Goal: Task Accomplishment & Management: Use online tool/utility

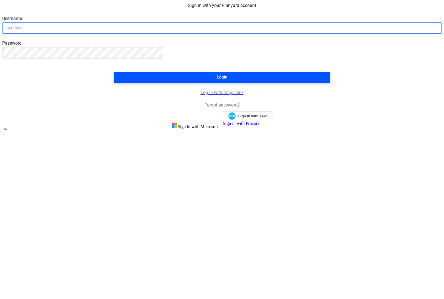
type input "[EMAIL_ADDRESS][DOMAIN_NAME]"
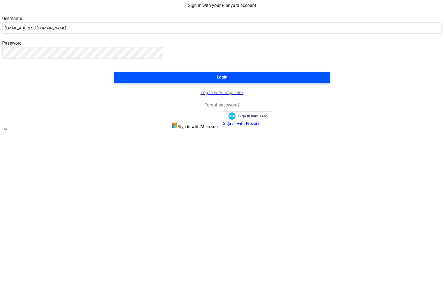
click at [221, 81] on div "Login" at bounding box center [222, 77] width 11 height 7
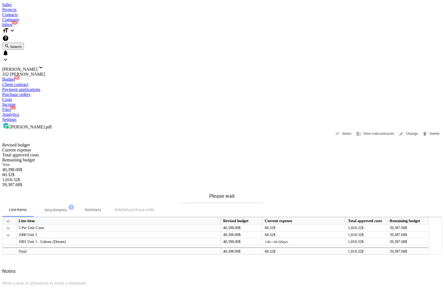
click at [74, 8] on div "Projects" at bounding box center [222, 9] width 440 height 5
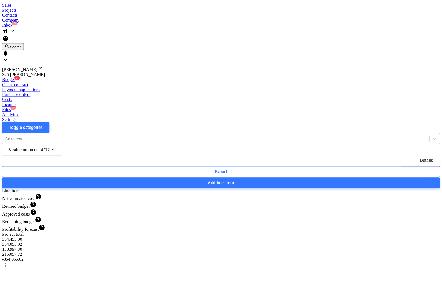
scroll to position [498, 0]
click at [246, 107] on div "Files 2" at bounding box center [222, 109] width 440 height 5
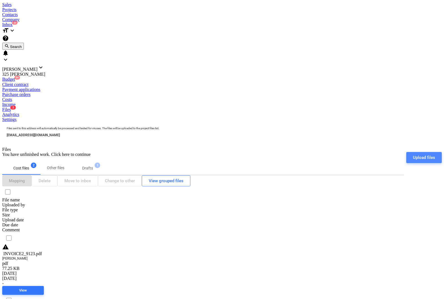
click at [422, 154] on div "Upload files" at bounding box center [424, 157] width 22 height 7
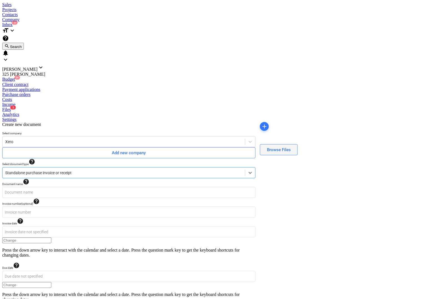
type input "Mo Contractor.pdf"
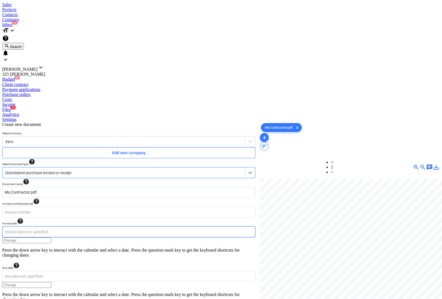
click at [53, 115] on body "Sales Projects Contacts Company Inbox 3 format_size keyboard_arrow_down help se…" at bounding box center [221, 227] width 438 height 451
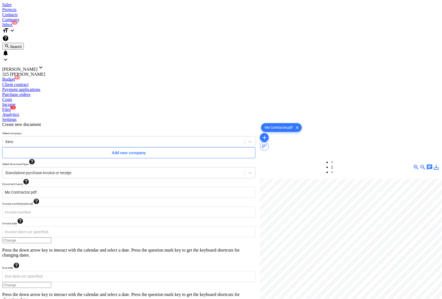
type input "[DATE]"
click at [142, 115] on body "Sales Projects Contacts Company Inbox 3 format_size keyboard_arrow_down help se…" at bounding box center [221, 227] width 438 height 451
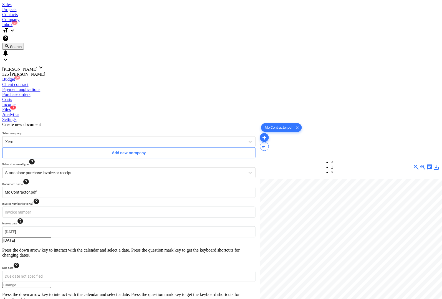
type input "[DATE]"
type input "4,700.00"
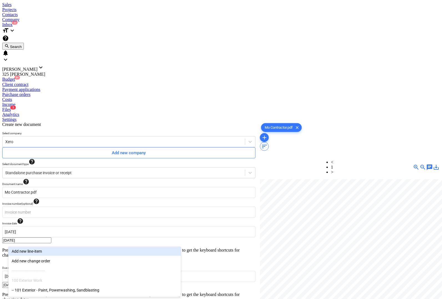
click at [39, 241] on body "Sales Projects Contacts Company Inbox 3 format_size keyboard_arrow_down help se…" at bounding box center [221, 237] width 438 height 471
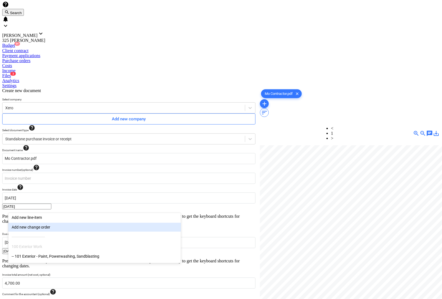
scroll to position [35, 0]
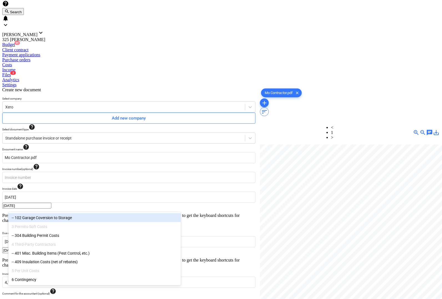
type input "c"
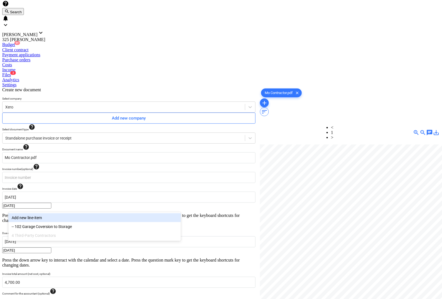
type input "a"
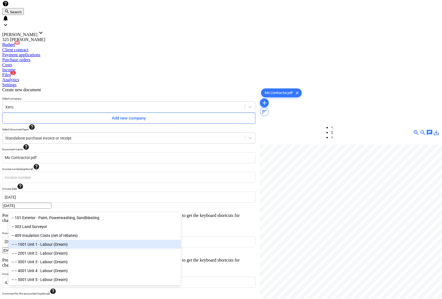
type input "l"
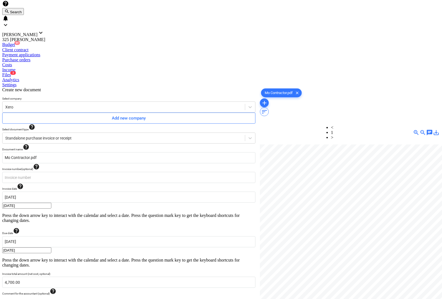
click at [51, 271] on div "Create new document Select company Xero Add new company Select document type he…" at bounding box center [129, 261] width 258 height 353
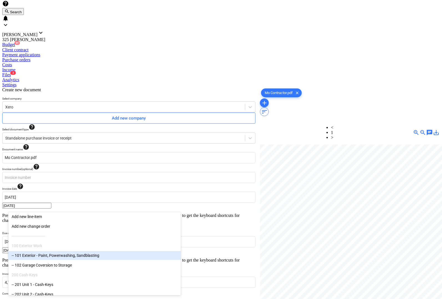
click at [45, 259] on div "-- 101 Exterior - Paint, Powerwashing, Sandblasting" at bounding box center [94, 255] width 173 height 9
click at [304, 219] on div at bounding box center [350, 230] width 180 height 171
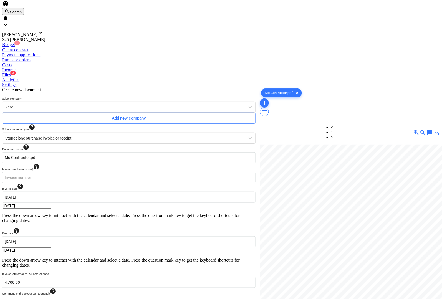
click at [172, 265] on div "Create new document Select company Xero Add new company Select document type he…" at bounding box center [129, 293] width 258 height 416
type input "pcs"
type input "2276"
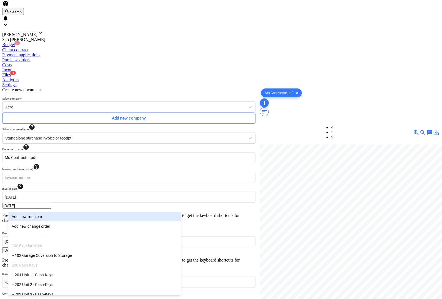
click at [277, 213] on div at bounding box center [350, 230] width 180 height 171
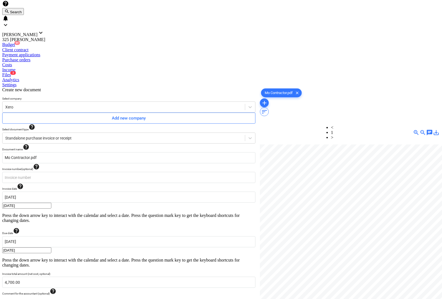
click at [0, 0] on div "101 Exterior - Paint, Powerwashing, Sandblasting pcs 1.00 2,276.00 2,276.00$ 5,…" at bounding box center [0, 0] width 0 height 0
type input "4120.03"
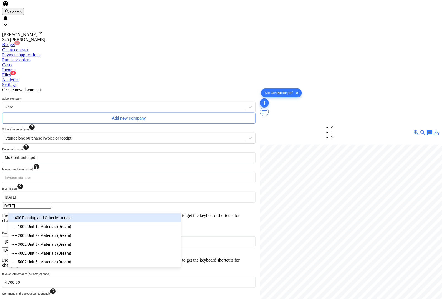
type input "mater"
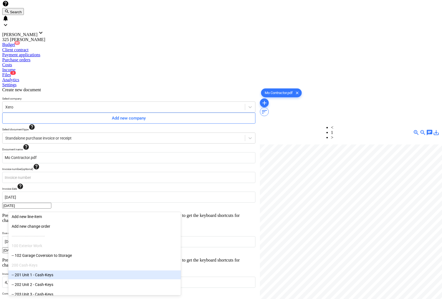
click at [236, 277] on div "Create new document Select company Xero Add new company Select document type he…" at bounding box center [129, 296] width 258 height 422
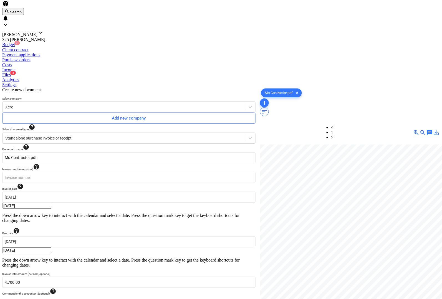
type input "pcs"
type input "579.97"
click at [352, 208] on div at bounding box center [350, 230] width 180 height 171
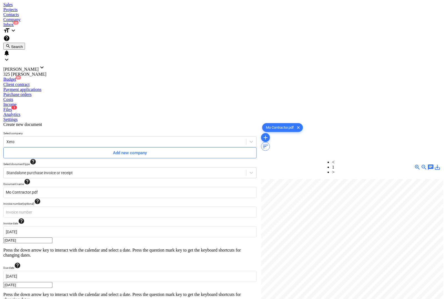
scroll to position [56, 0]
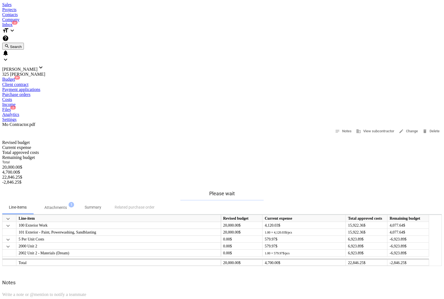
click at [246, 107] on div "Files 2" at bounding box center [222, 109] width 440 height 5
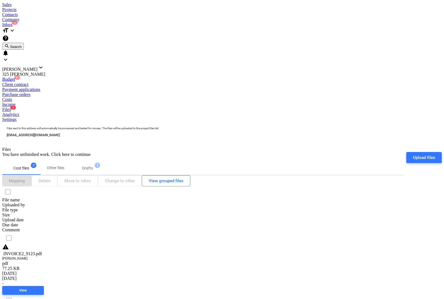
click at [92, 166] on p "Drafts" at bounding box center [87, 169] width 11 height 6
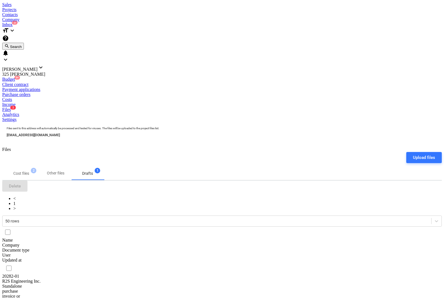
click at [26, 171] on p "Cost files" at bounding box center [21, 174] width 16 height 6
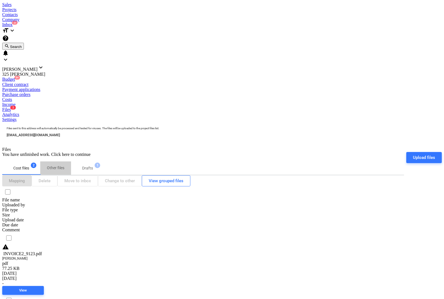
click at [56, 165] on p "Other files" at bounding box center [55, 168] width 17 height 6
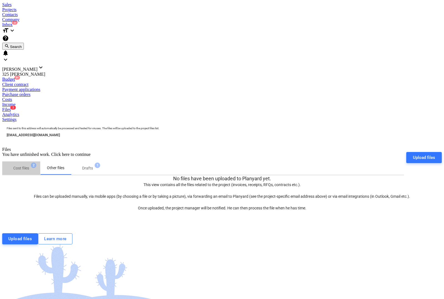
click at [29, 166] on p "Cost files" at bounding box center [21, 169] width 16 height 6
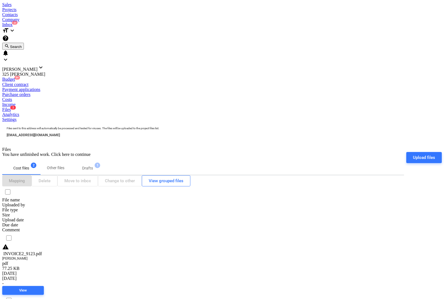
click at [84, 77] on div "Budget 9+" at bounding box center [222, 79] width 440 height 5
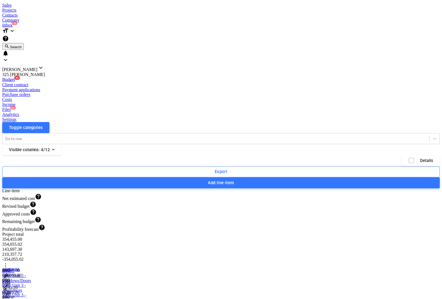
scroll to position [359, 0]
click at [26, 294] on link "2002 Unit 2 - Materials (Dream)" at bounding box center [14, 301] width 24 height 15
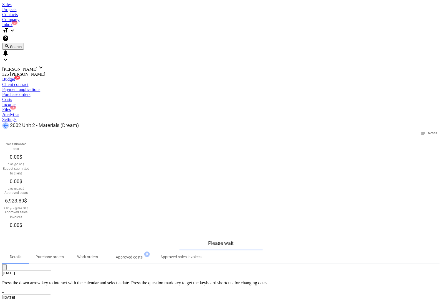
click at [9, 122] on span "arrow_back" at bounding box center [5, 125] width 7 height 7
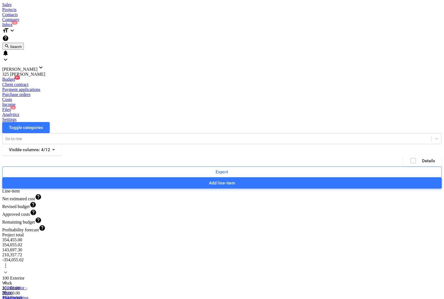
click at [29, 286] on link "101 Exterior - Paint, Powerwashing, Sandblasting" at bounding box center [15, 296] width 27 height 20
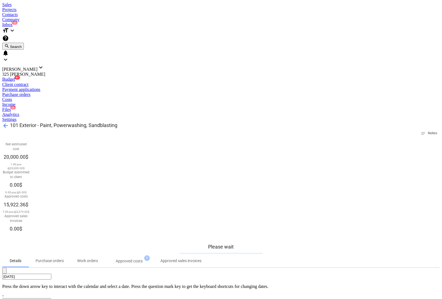
click at [131, 259] on p "Approved costs" at bounding box center [129, 262] width 27 height 6
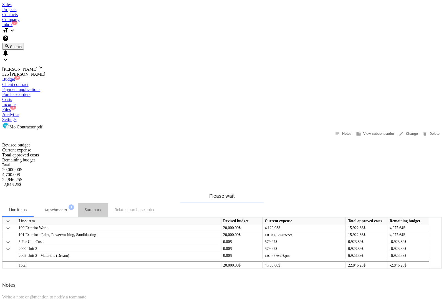
click at [101, 207] on p "Summary" at bounding box center [93, 210] width 17 height 6
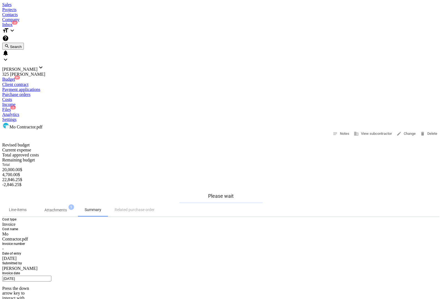
click at [30, 232] on div "Mo Contractor.pdf" at bounding box center [16, 237] width 28 height 10
click at [402, 131] on span "edit Change" at bounding box center [406, 134] width 19 height 6
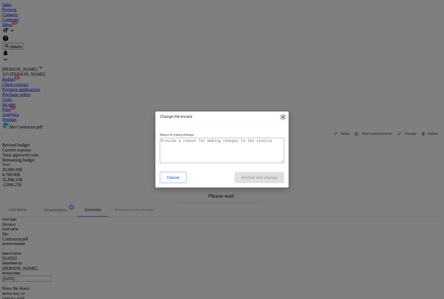
click at [285, 117] on span "close" at bounding box center [283, 117] width 7 height 7
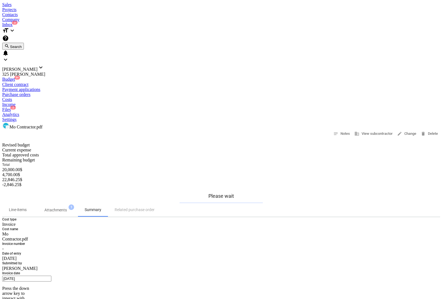
type textarea "x"
click at [118, 157] on body "Sales Projects Contacts Company Inbox 3 format_size keyboard_arrow_down help se…" at bounding box center [221, 276] width 438 height 549
type input "[DATE]"
click at [112, 169] on body "Sales Projects Contacts Company Inbox 3 format_size keyboard_arrow_down help se…" at bounding box center [221, 300] width 438 height 596
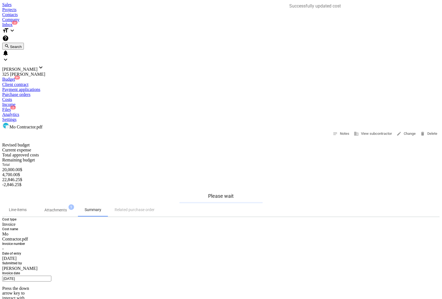
type input "[DATE]"
click at [68, 8] on div "Projects" at bounding box center [221, 9] width 438 height 5
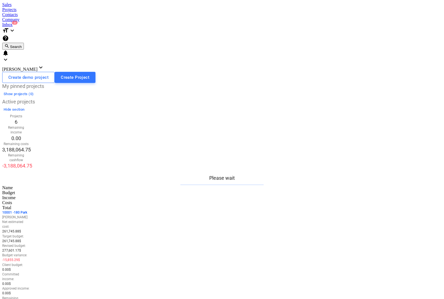
drag, startPoint x: 34, startPoint y: 97, endPoint x: 141, endPoint y: 101, distance: 107.3
click at [30, 211] on p "1 0001 - 180 Park" at bounding box center [16, 213] width 28 height 5
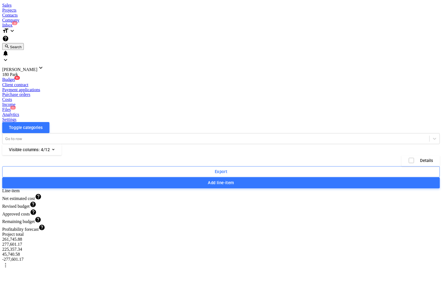
scroll to position [439, 0]
click at [246, 107] on div "Files 1" at bounding box center [222, 109] width 440 height 5
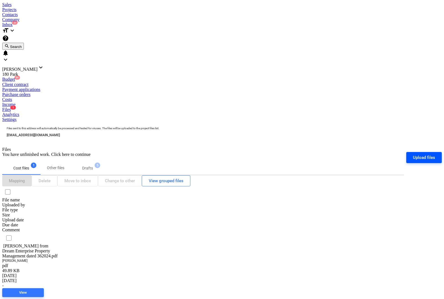
click at [420, 154] on div "Upload files" at bounding box center [424, 157] width 22 height 7
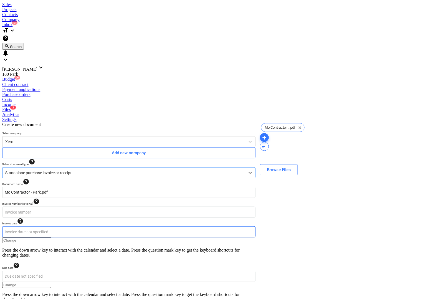
type input "Mo Contractor - Park.pdf"
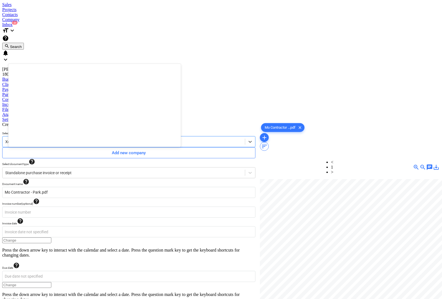
scroll to position [1628, 0]
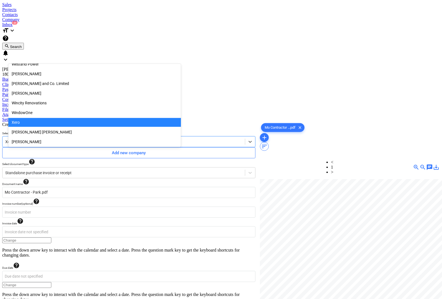
click at [24, 139] on div at bounding box center [123, 142] width 237 height 6
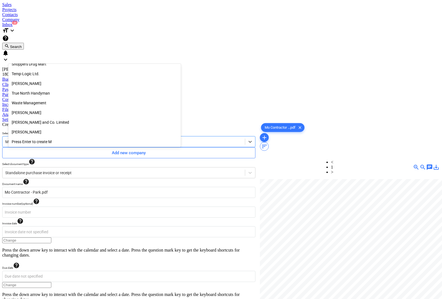
scroll to position [529, 0]
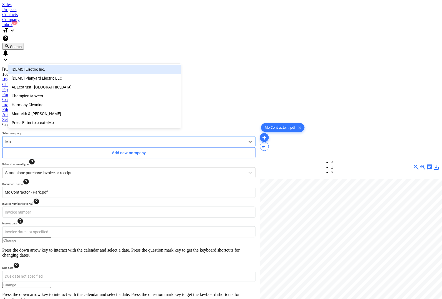
type input "M"
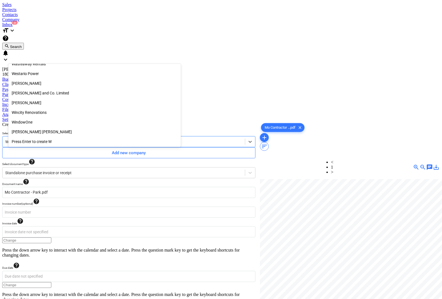
scroll to position [286, 0]
type input "Win"
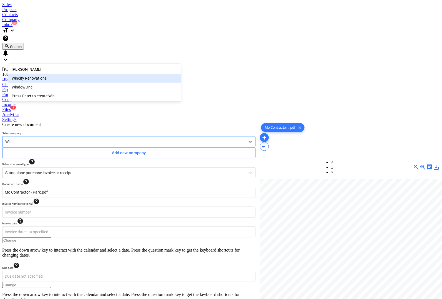
click at [43, 78] on div "Wincity Renovations" at bounding box center [94, 78] width 173 height 9
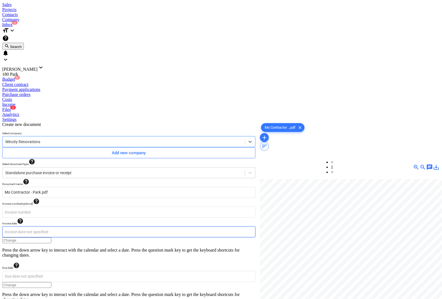
click at [40, 118] on body "Sales Projects Contacts Company Inbox 3 format_size keyboard_arrow_down help se…" at bounding box center [221, 227] width 438 height 451
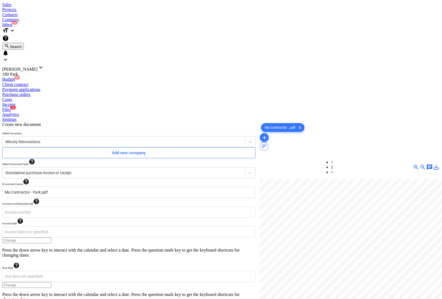
type input "[DATE]"
click at [160, 119] on body "Sales Projects Contacts Company Inbox 3 format_size keyboard_arrow_down help se…" at bounding box center [221, 227] width 438 height 451
type input "[DATE]"
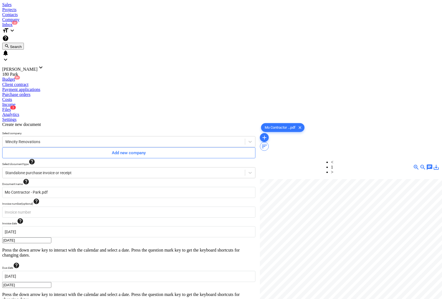
type input "0.00"
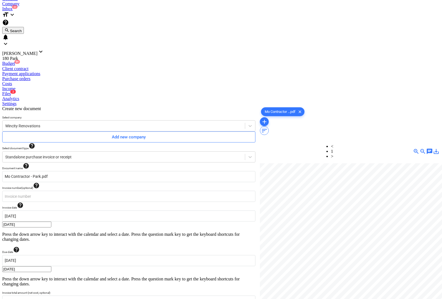
type input "5,000.00"
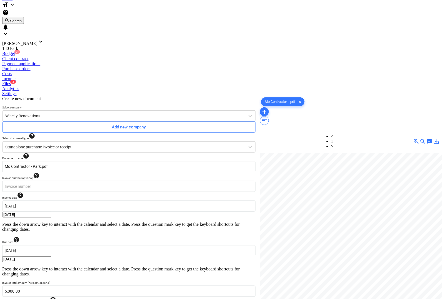
click at [92, 238] on body "Sales Projects Contacts Company Inbox 3 format_size keyboard_arrow_down help se…" at bounding box center [221, 211] width 438 height 471
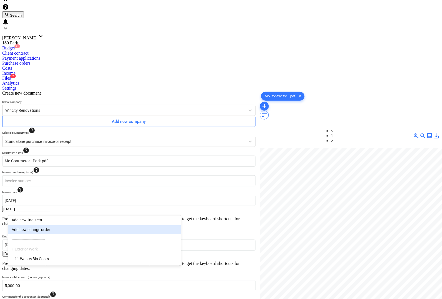
scroll to position [35, 0]
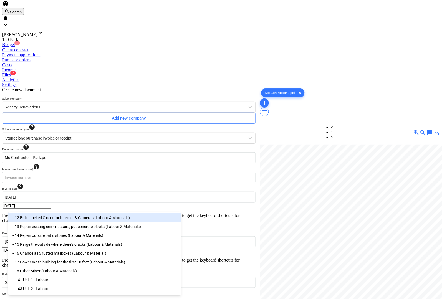
type input "lab"
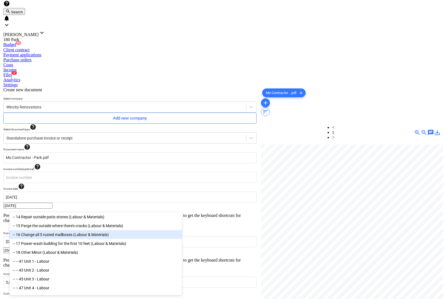
scroll to position [31, 0]
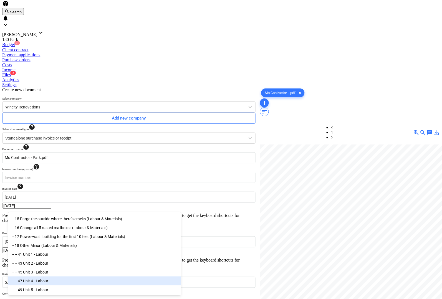
click at [50, 279] on div "-- -- 47 Unit 4 - Labour" at bounding box center [94, 281] width 173 height 9
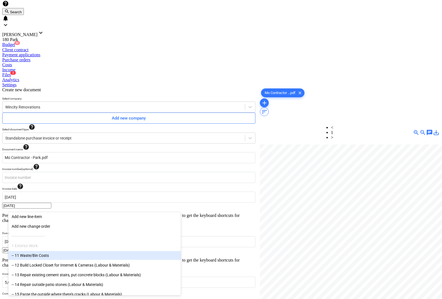
click at [287, 231] on div at bounding box center [350, 230] width 180 height 171
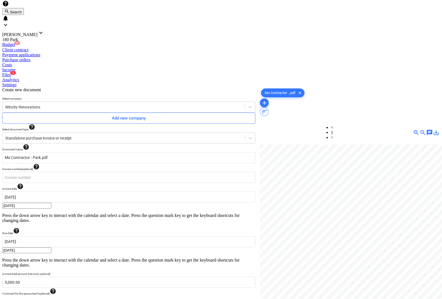
type input "pcs"
type input "5000"
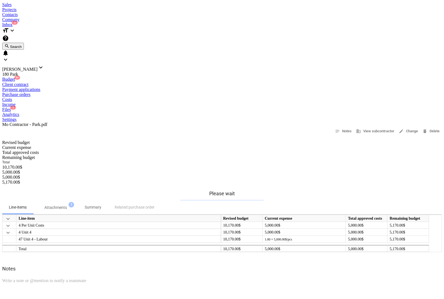
click at [69, 7] on div "Projects" at bounding box center [222, 9] width 440 height 5
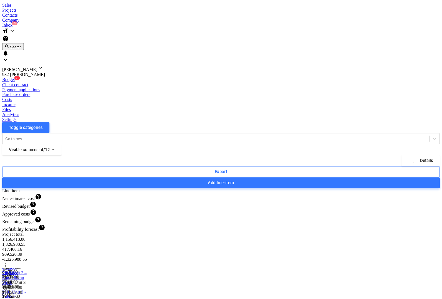
scroll to position [381, 0]
click at [245, 107] on div "Files" at bounding box center [222, 109] width 440 height 5
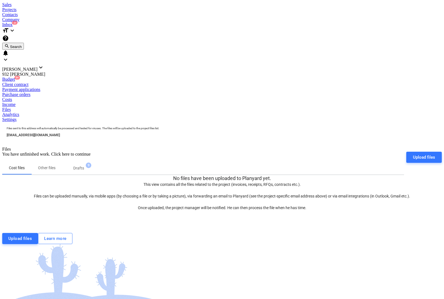
click at [424, 154] on div "Upload files" at bounding box center [424, 157] width 22 height 7
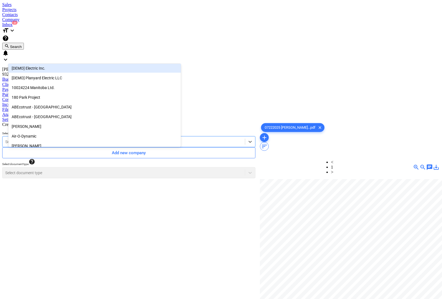
click at [96, 139] on div at bounding box center [123, 142] width 237 height 6
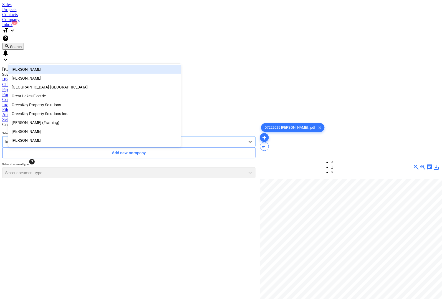
type input "kev"
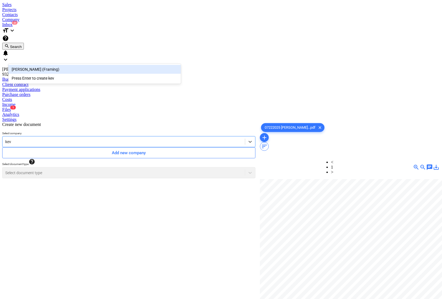
click at [50, 68] on div "[PERSON_NAME] (Framing)" at bounding box center [94, 69] width 173 height 9
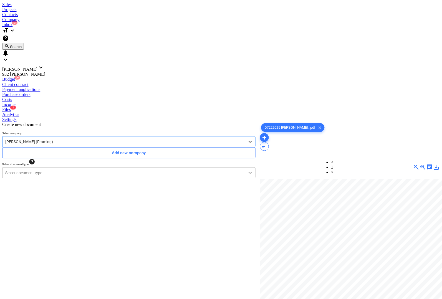
click at [246, 168] on div at bounding box center [251, 173] width 10 height 10
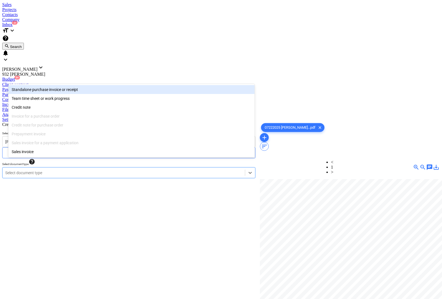
click at [50, 90] on div "Standalone purchase invoice or receipt" at bounding box center [131, 89] width 247 height 9
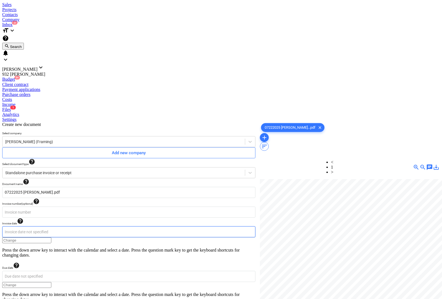
click at [72, 122] on body "Sales Projects Contacts Company Inbox 3 format_size keyboard_arrow_down help se…" at bounding box center [221, 251] width 438 height 498
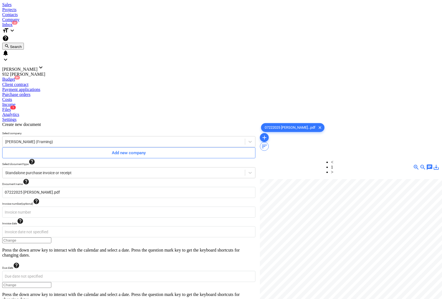
type input "[DATE]"
click at [176, 114] on body "Sales Projects Contacts Company Inbox 3 format_size keyboard_arrow_down help se…" at bounding box center [221, 297] width 438 height 591
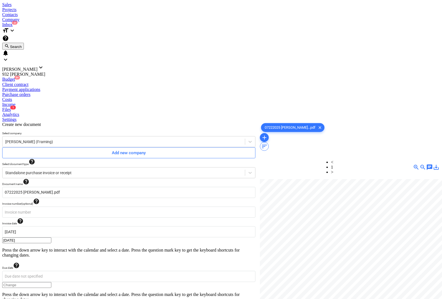
type input "[DATE]"
type input "0.00"
type input "870.73"
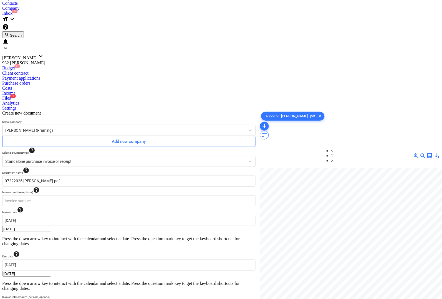
click at [38, 238] on body "Sales Projects Contacts Company Inbox 3 format_size keyboard_arrow_down help se…" at bounding box center [221, 226] width 438 height 471
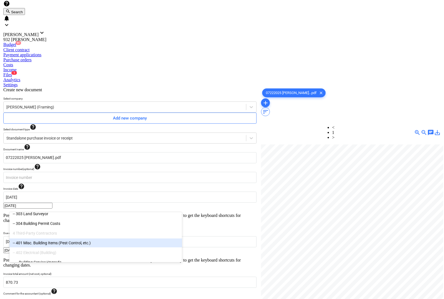
scroll to position [174, 0]
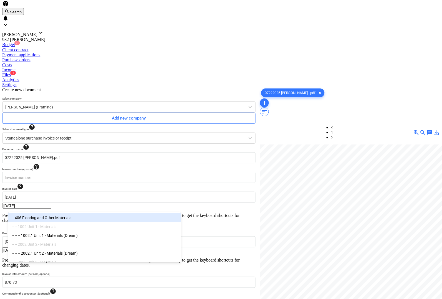
type input "mater"
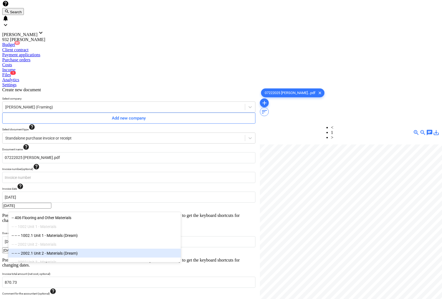
click at [60, 256] on div "-- -- -- 2002.1 Unit 2 - Materials (Dream)" at bounding box center [94, 253] width 173 height 9
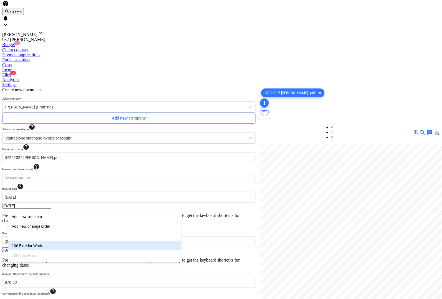
click at [149, 287] on div "Create new document Select company [PERSON_NAME] (Framing) Add new company Sele…" at bounding box center [129, 293] width 258 height 416
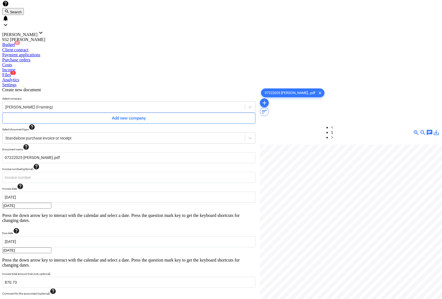
type input "pcs"
type input "870.73"
click at [306, 260] on div at bounding box center [350, 230] width 180 height 171
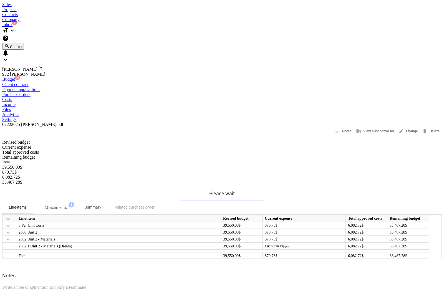
drag, startPoint x: 247, startPoint y: 19, endPoint x: 241, endPoint y: 24, distance: 8.1
click at [247, 107] on div "Files" at bounding box center [222, 109] width 440 height 5
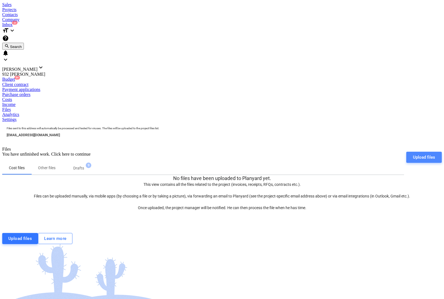
click at [426, 152] on button "Upload files" at bounding box center [425, 157] width 36 height 11
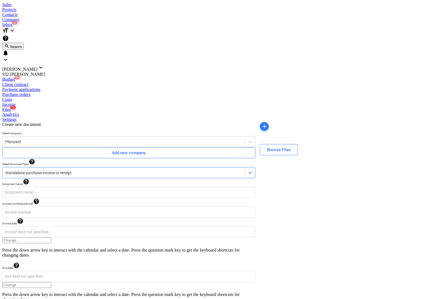
type input "07292025 [PERSON_NAME].pdf"
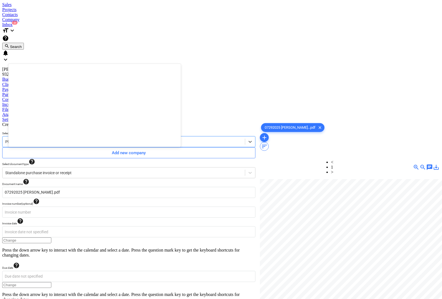
scroll to position [1205, 0]
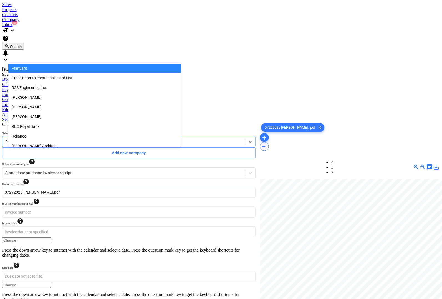
click at [41, 139] on div at bounding box center [123, 142] width 237 height 6
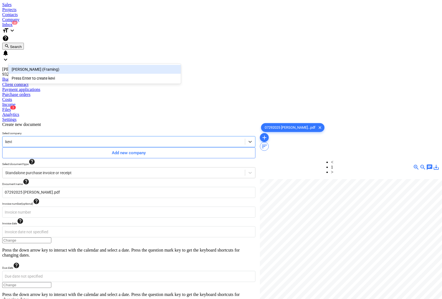
type input "[PERSON_NAME]"
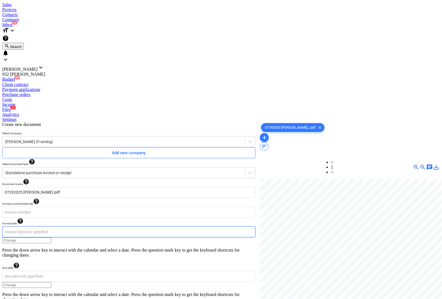
click at [60, 117] on body "Sales Projects Contacts Company Inbox 3 format_size keyboard_arrow_down help se…" at bounding box center [221, 297] width 438 height 591
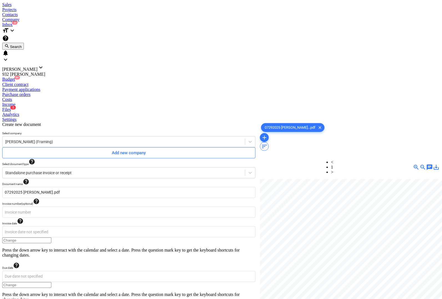
type input "[DATE]"
click at [170, 117] on body "Sales Projects Contacts Company Inbox 3 format_size keyboard_arrow_down help se…" at bounding box center [221, 227] width 438 height 451
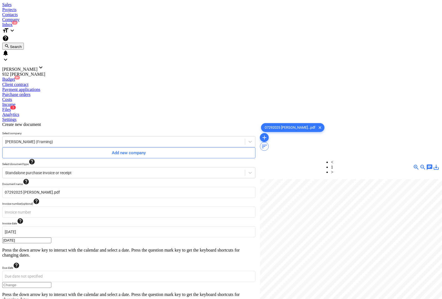
type input "[DATE]"
type input "0.00"
type input "1,700.00"
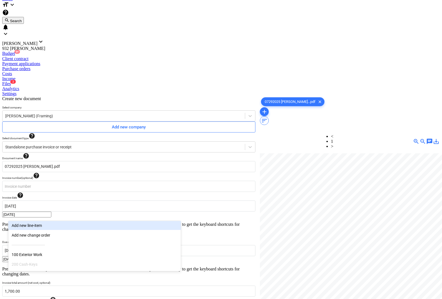
click at [34, 236] on body "Sales Projects Contacts Company Inbox 3 format_size keyboard_arrow_down help se…" at bounding box center [221, 211] width 438 height 471
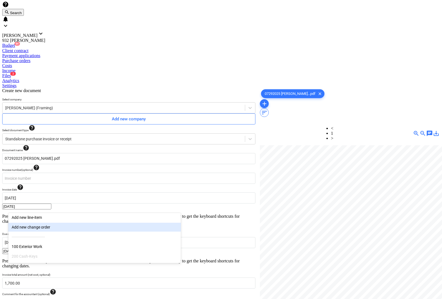
scroll to position [35, 0]
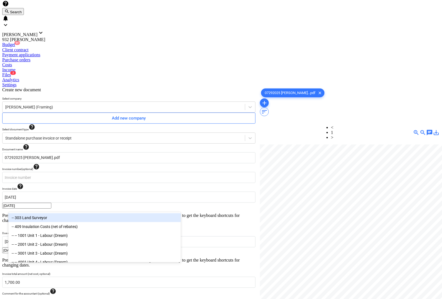
type input "lab"
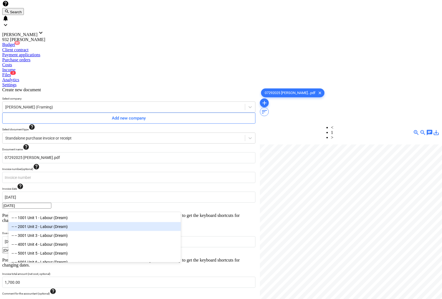
click at [37, 228] on div "-- -- 2001 Unit 2 - Labour (Dream)" at bounding box center [94, 226] width 173 height 9
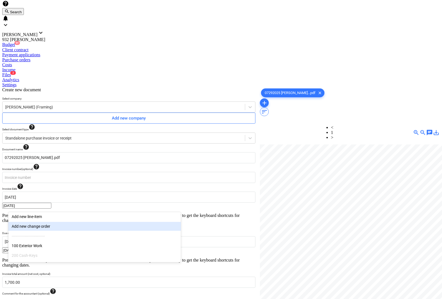
click at [327, 236] on div at bounding box center [350, 230] width 180 height 171
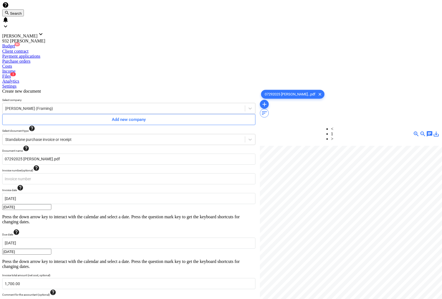
scroll to position [56, 0]
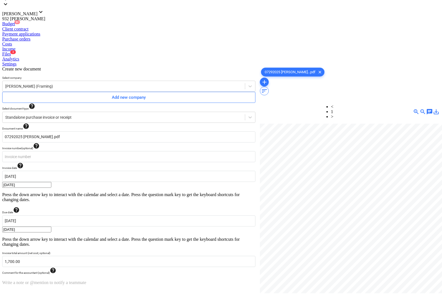
type input "pcs"
type input "1700"
click at [331, 210] on div at bounding box center [350, 209] width 180 height 171
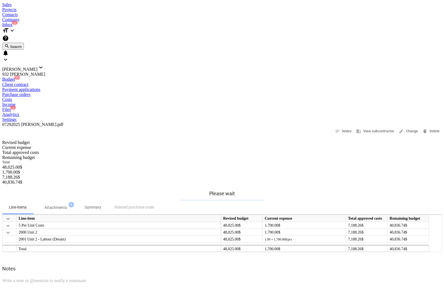
click at [244, 107] on div "Files 1" at bounding box center [222, 109] width 440 height 5
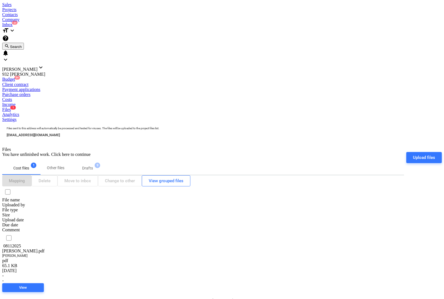
click at [16, 292] on div at bounding box center [8, 292] width 13 height 0
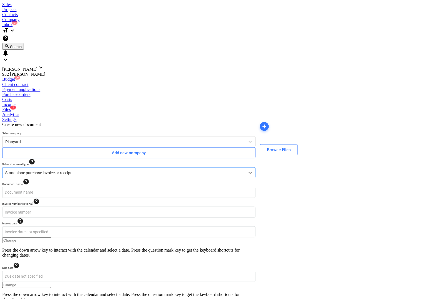
type input "08112025 [PERSON_NAME].pdf"
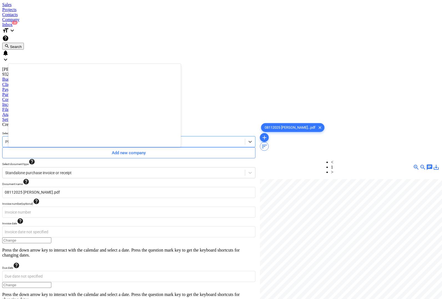
scroll to position [1205, 0]
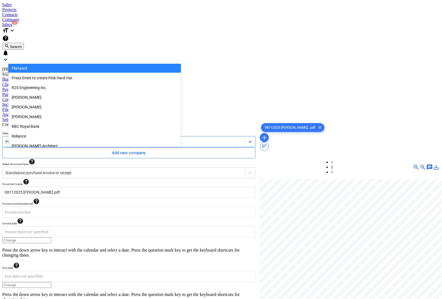
click at [79, 139] on div at bounding box center [123, 142] width 237 height 6
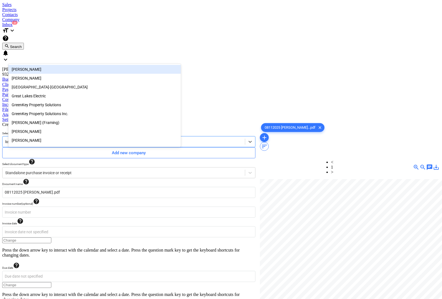
type input "kev"
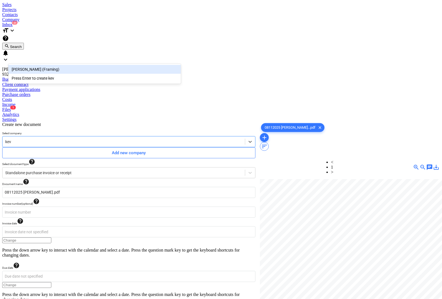
click at [61, 67] on div "[PERSON_NAME] (Framing)" at bounding box center [94, 69] width 173 height 9
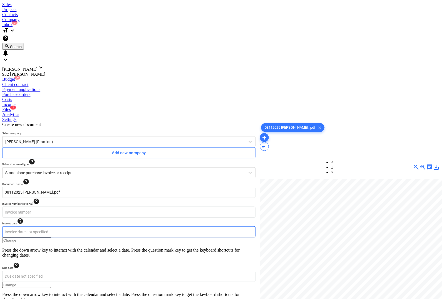
click at [46, 117] on body "Sales Projects Contacts Company Inbox 3 format_size keyboard_arrow_down help se…" at bounding box center [221, 251] width 438 height 498
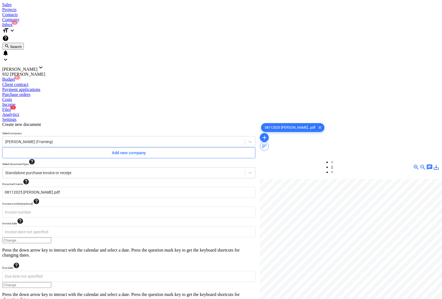
type input "[DATE]"
click at [162, 115] on body "Sales Projects Contacts Company Inbox 3 format_size keyboard_arrow_down help se…" at bounding box center [221, 227] width 438 height 451
type input "[DATE]"
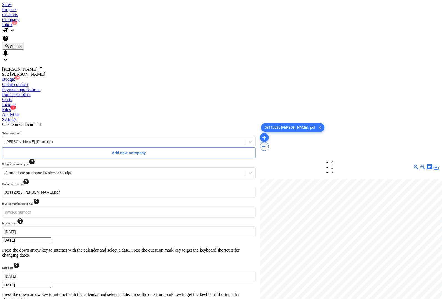
type input "0.00"
type input "1,510.00"
click at [49, 239] on body "Sales Projects Contacts Company Inbox 3 format_size keyboard_arrow_down help se…" at bounding box center [221, 237] width 438 height 471
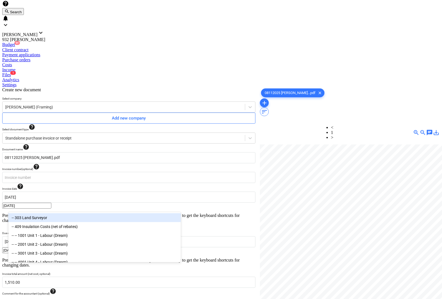
type input "lab"
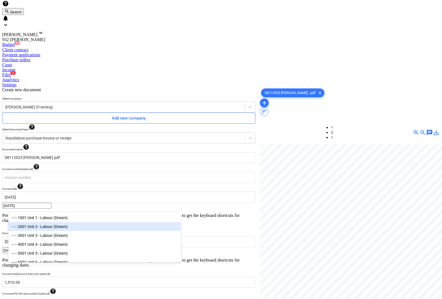
click at [56, 230] on div "-- -- 2001 Unit 2 - Labour (Dream)" at bounding box center [94, 226] width 173 height 9
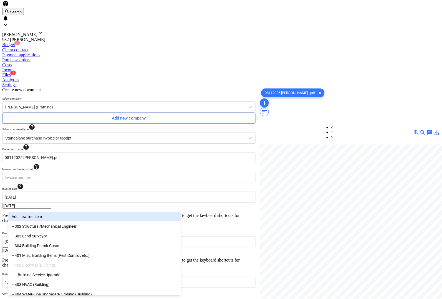
type input "lab"
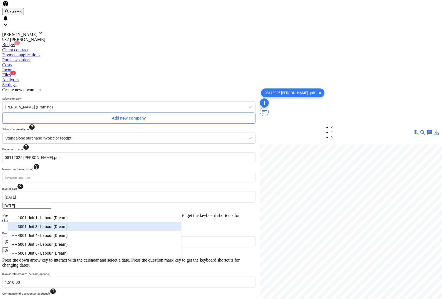
click at [57, 230] on div "-- -- 3001 Unit 3 - Labour (Dream)" at bounding box center [94, 226] width 173 height 9
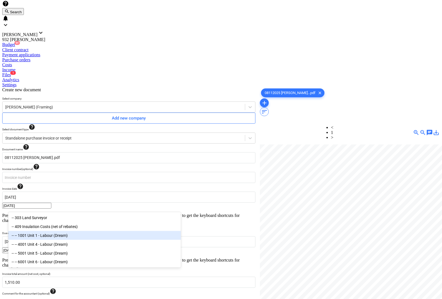
type input "l"
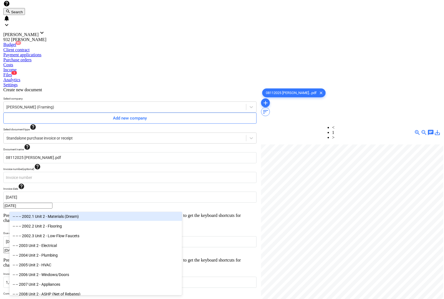
scroll to position [451, 0]
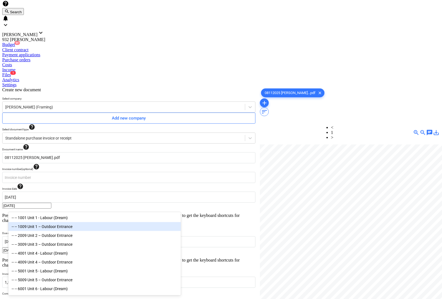
type input "o"
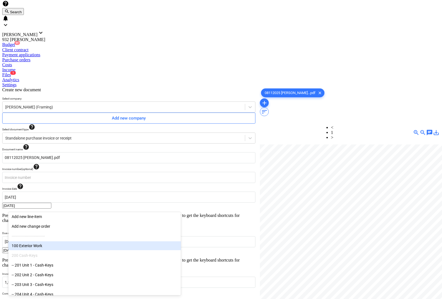
click at [37, 247] on div "100 Exterior Work" at bounding box center [94, 246] width 173 height 9
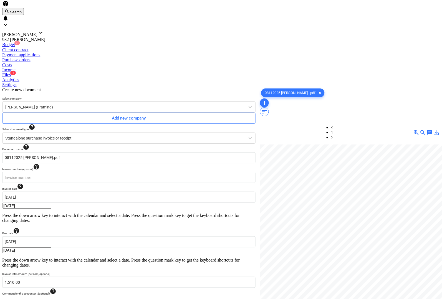
click at [306, 242] on div at bounding box center [350, 230] width 180 height 171
type input "pcs"
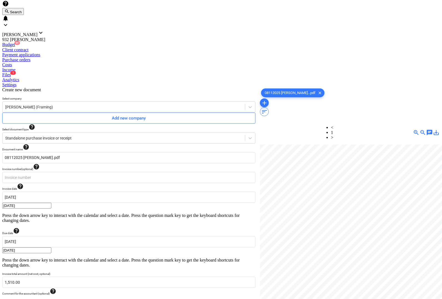
type input "pcs"
type input "1"
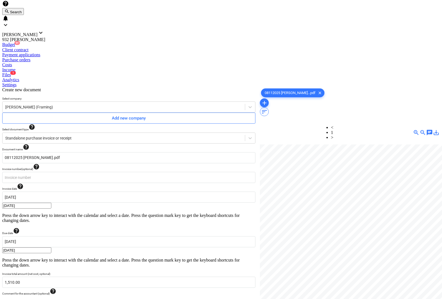
type input "1"
type input "635"
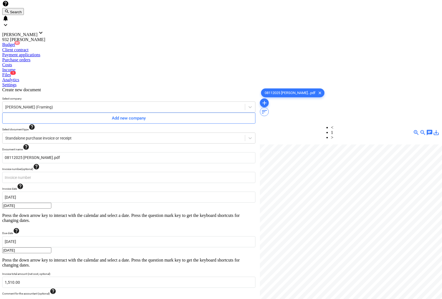
type input "635"
type input "240"
click at [129, 265] on div "Create new document Select company [PERSON_NAME] (Framing) Add new company Sele…" at bounding box center [129, 299] width 258 height 429
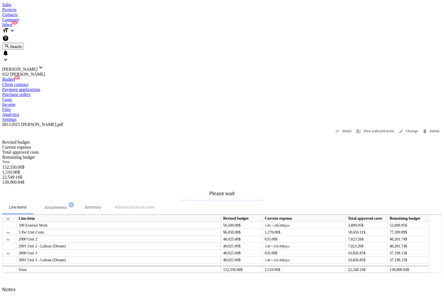
click at [75, 8] on div "Projects" at bounding box center [222, 9] width 440 height 5
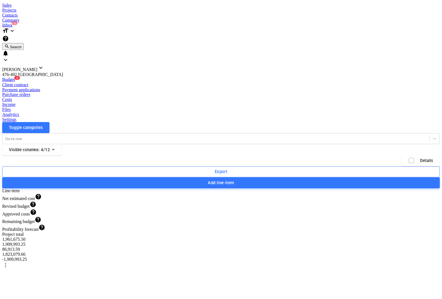
scroll to position [3697, 0]
click at [246, 107] on div "Files" at bounding box center [222, 109] width 440 height 5
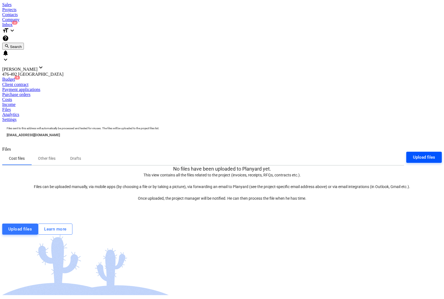
click at [420, 154] on div "Upload files" at bounding box center [424, 157] width 22 height 7
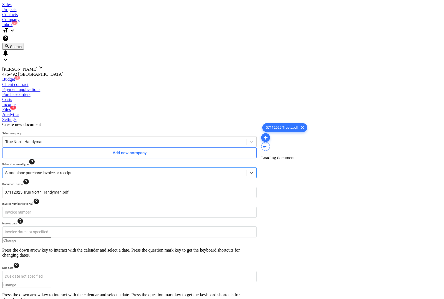
type input "07112025 True North Handyman.pdf"
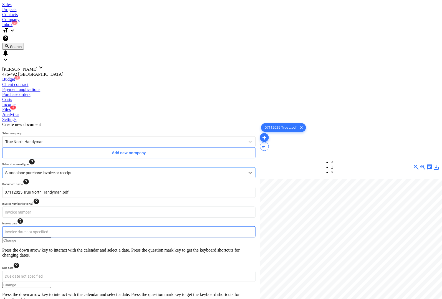
click at [16, 115] on body "Sales Projects Contacts Company Inbox 3 format_size keyboard_arrow_down help se…" at bounding box center [221, 227] width 438 height 451
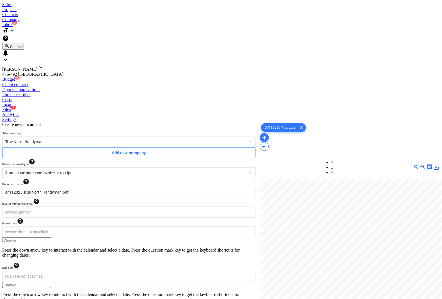
type input "[DATE]"
click at [186, 115] on body "Sales Projects Contacts Company Inbox 3 format_size keyboard_arrow_down help se…" at bounding box center [221, 227] width 438 height 451
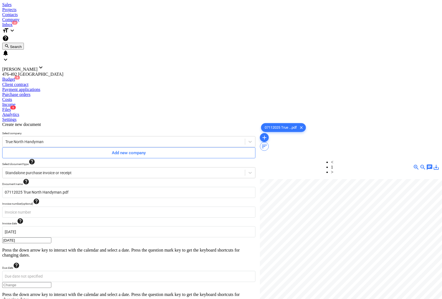
type input "[DATE]"
type input "0.00"
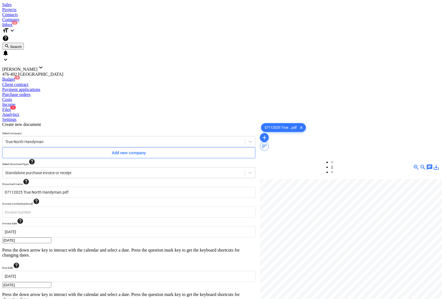
type input "2,200.00"
click at [48, 242] on body "Sales Projects Contacts Company Inbox 3 format_size keyboard_arrow_down help se…" at bounding box center [221, 237] width 438 height 471
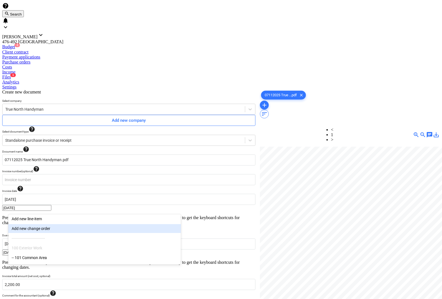
scroll to position [35, 0]
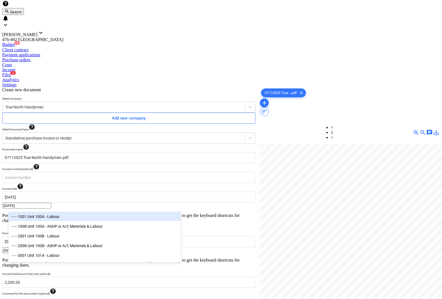
type input "lab"
type input "labou"
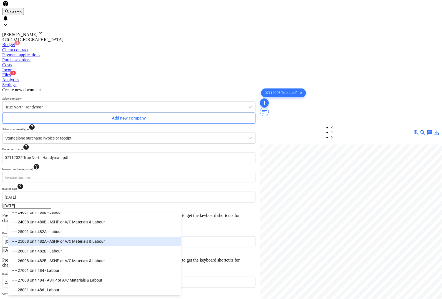
scroll to position [486, 0]
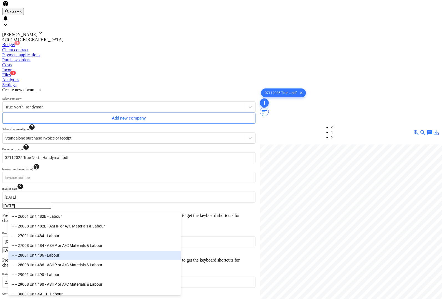
click at [57, 257] on div "-- -- 28001 Unit 486 - Labour" at bounding box center [94, 255] width 173 height 9
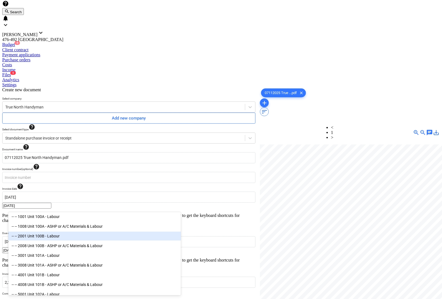
type input "labour"
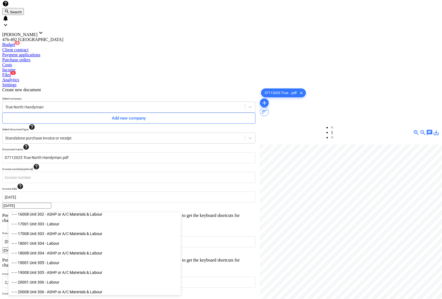
scroll to position [312, 0]
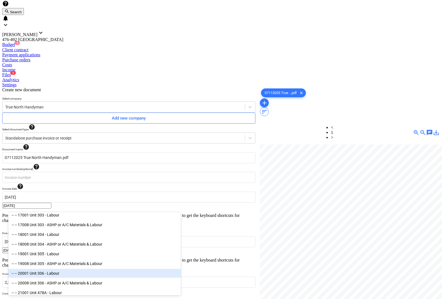
click at [65, 274] on div "-- -- 20001 Unit 306 - Labour" at bounding box center [94, 273] width 173 height 9
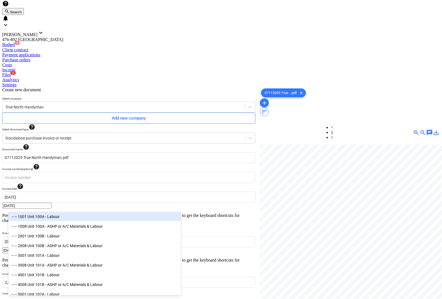
type input "labou"
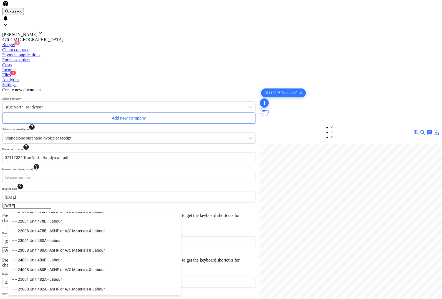
scroll to position [417, 0]
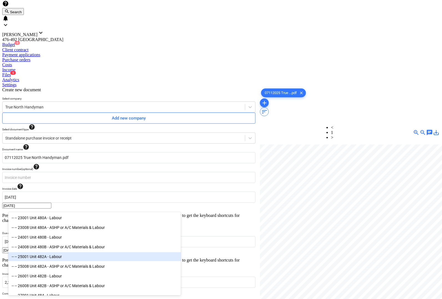
click at [56, 260] on div "-- -- 25001 Unit 482A - Labour" at bounding box center [94, 257] width 173 height 9
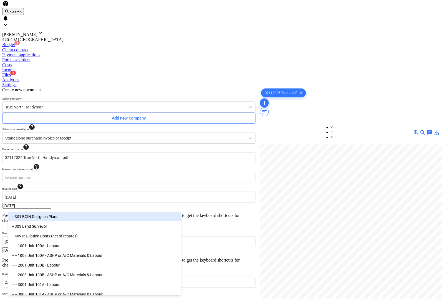
type input "lab"
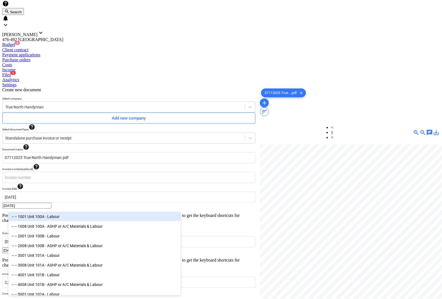
click at [56, 221] on div "-- -- 1001 Unit 100A - Labour" at bounding box center [94, 216] width 173 height 9
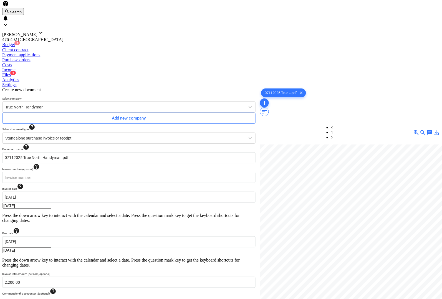
click at [277, 241] on div at bounding box center [350, 230] width 180 height 171
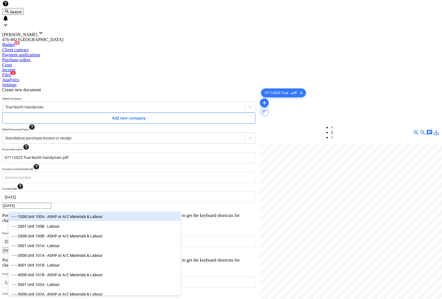
type input "labou"
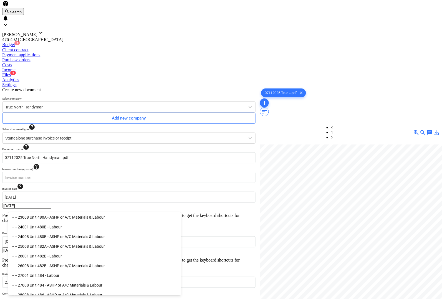
scroll to position [415, 0]
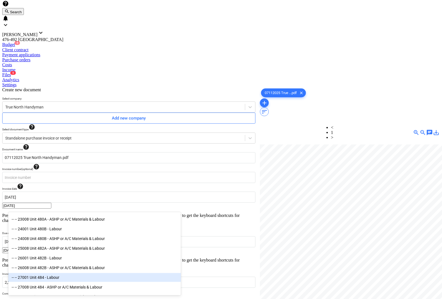
click at [52, 279] on div "-- -- 27001 Unit 484 - Labour" at bounding box center [94, 278] width 173 height 9
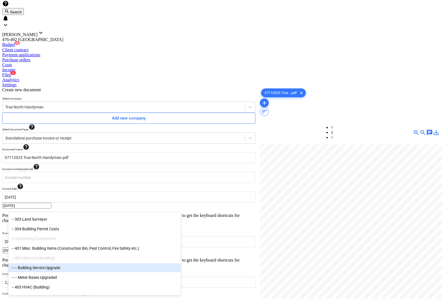
click at [310, 258] on div at bounding box center [350, 230] width 180 height 171
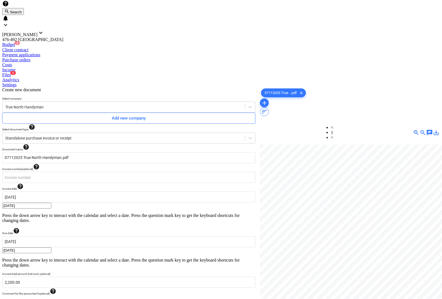
type input "pcs"
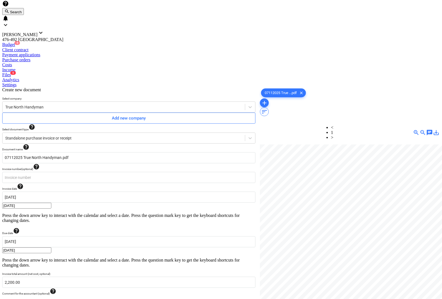
type input "pcs"
drag, startPoint x: 162, startPoint y: 223, endPoint x: 216, endPoint y: 229, distance: 53.7
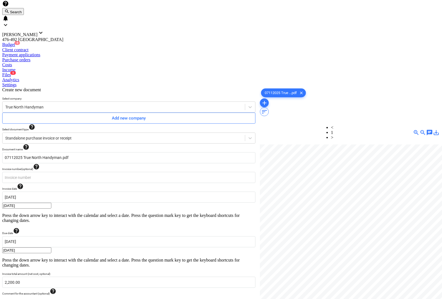
type input "1320"
type input "220"
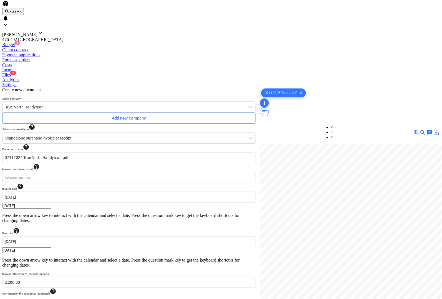
type input "220"
type input "440"
click at [325, 244] on div at bounding box center [350, 230] width 180 height 171
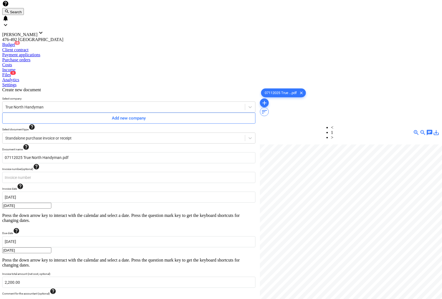
scroll to position [0, 0]
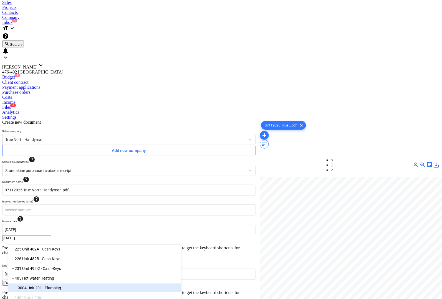
scroll to position [0, 0]
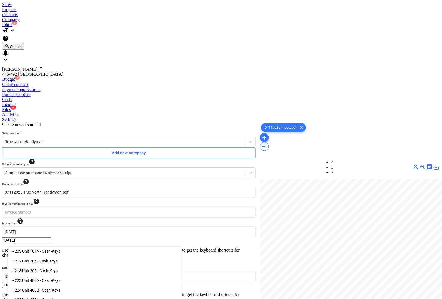
type input "4"
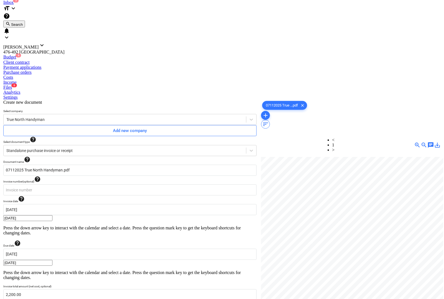
scroll to position [56, 0]
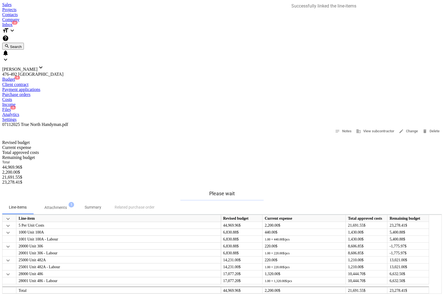
click at [245, 107] on div "Files 5" at bounding box center [222, 109] width 440 height 5
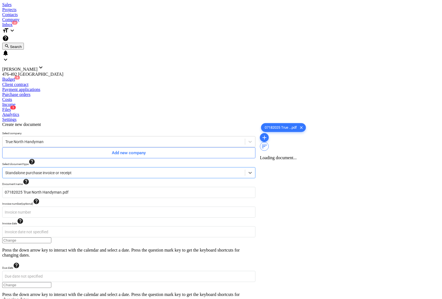
type input "07182025 True North Handyman.pdf"
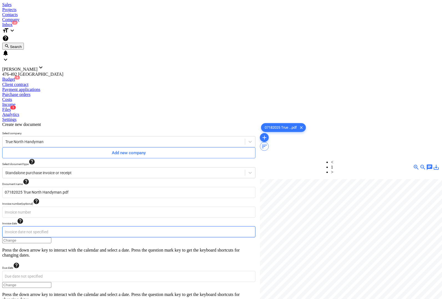
click at [41, 116] on body "Sales Projects Contacts Company Inbox 3 format_size keyboard_arrow_down help se…" at bounding box center [221, 297] width 438 height 591
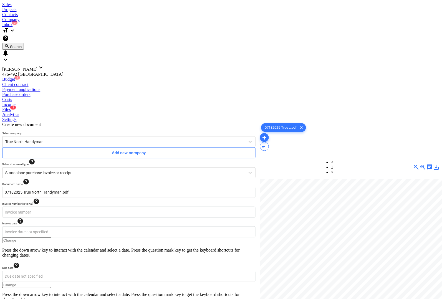
type input "[DATE]"
click at [164, 117] on body "Sales Projects Contacts Company Inbox 3 format_size keyboard_arrow_down help se…" at bounding box center [221, 251] width 438 height 498
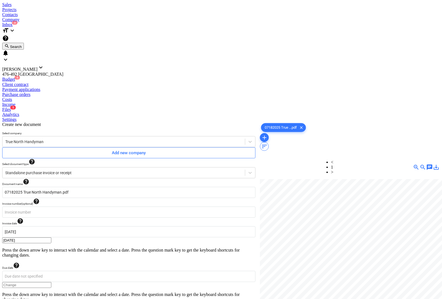
type input "[DATE]"
type input "2,200.00"
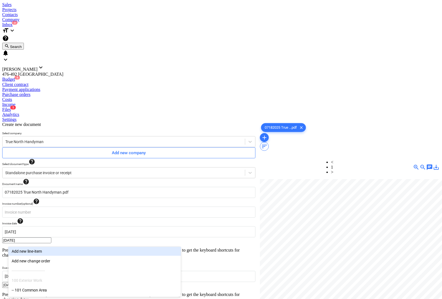
click at [30, 238] on body "Sales Projects Contacts Company Inbox 3 format_size keyboard_arrow_down help se…" at bounding box center [221, 237] width 438 height 471
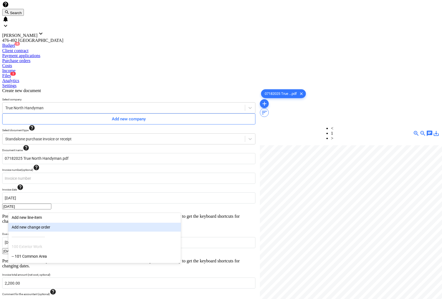
scroll to position [35, 0]
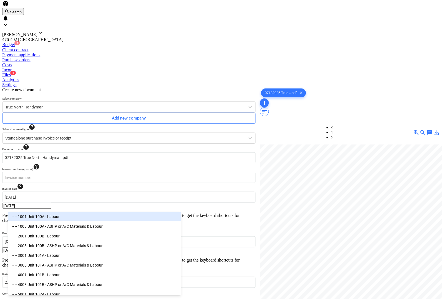
type input "labou"
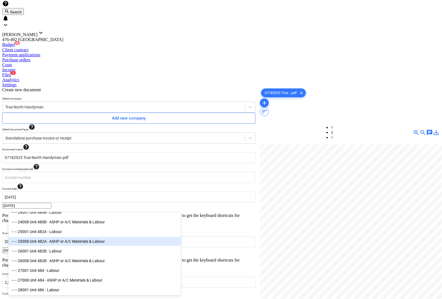
scroll to position [486, 0]
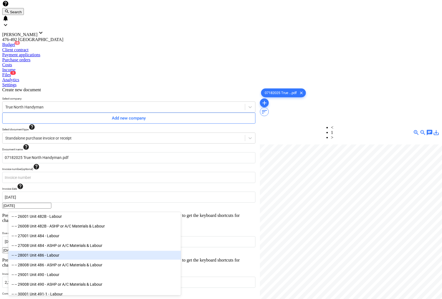
click at [63, 257] on div "-- -- 28001 Unit 486 - Labour" at bounding box center [94, 255] width 173 height 9
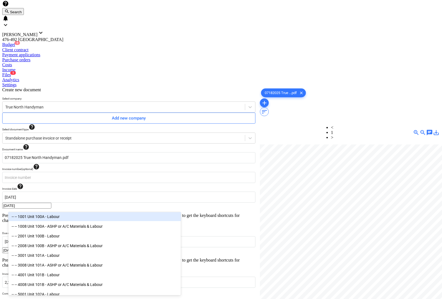
type input "labou"
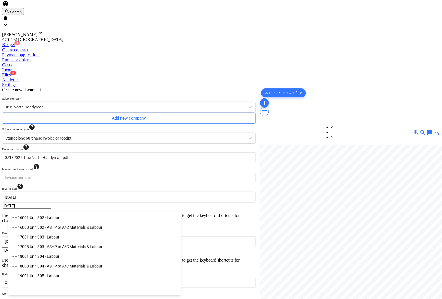
scroll to position [312, 0]
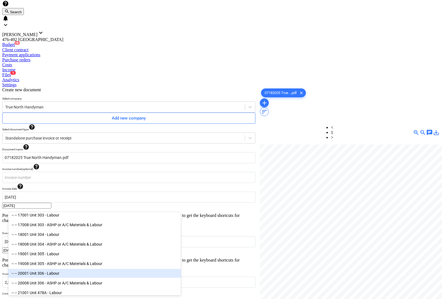
click at [52, 275] on div "-- -- 20001 Unit 306 - Labour" at bounding box center [94, 273] width 173 height 9
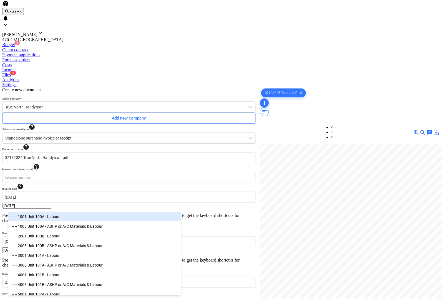
type input "labou"
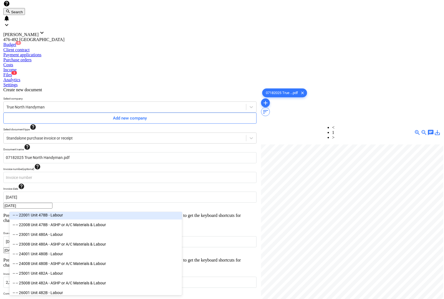
scroll to position [417, 0]
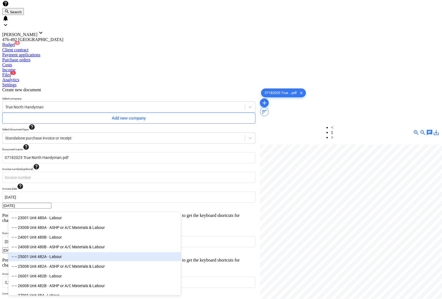
click at [65, 262] on div "-- -- 25001 Unit 482A - Labour" at bounding box center [94, 257] width 173 height 9
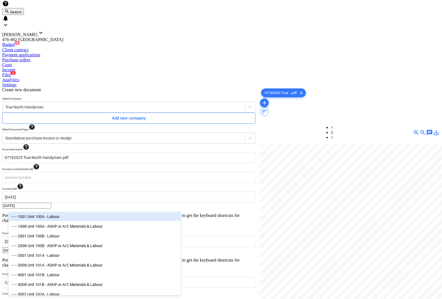
type input "labou"
click at [52, 219] on div "-- -- 1001 Unit 100A - Labour" at bounding box center [94, 216] width 173 height 9
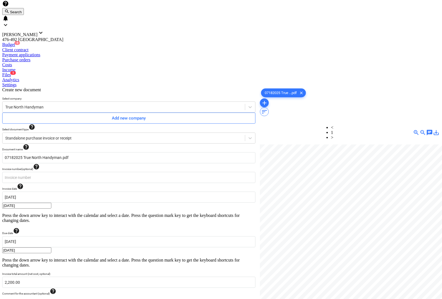
click at [304, 247] on div at bounding box center [350, 230] width 180 height 171
type input "pcs"
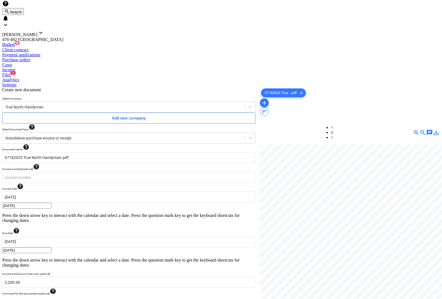
type input "pcs"
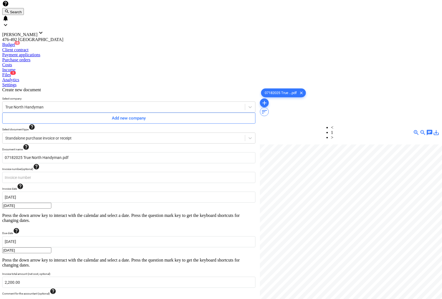
type input "1320"
type input "220"
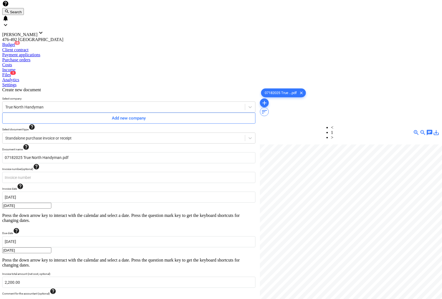
type input "440"
click at [301, 245] on div at bounding box center [350, 230] width 180 height 171
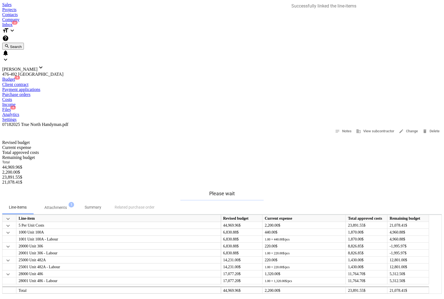
click at [246, 107] on div "Files 4" at bounding box center [222, 109] width 440 height 5
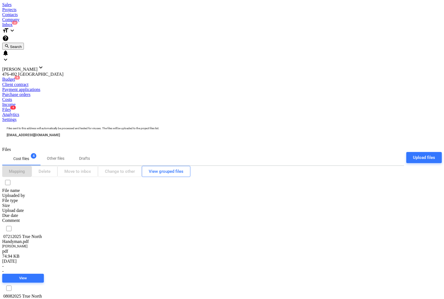
click at [14, 223] on input "checkbox" at bounding box center [8, 228] width 11 height 11
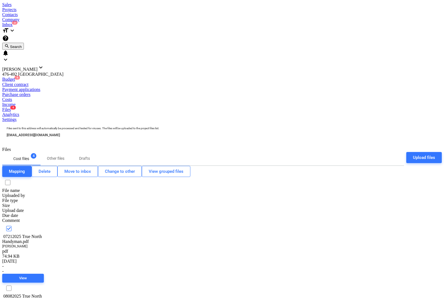
click at [14, 223] on input "checkbox" at bounding box center [8, 228] width 11 height 11
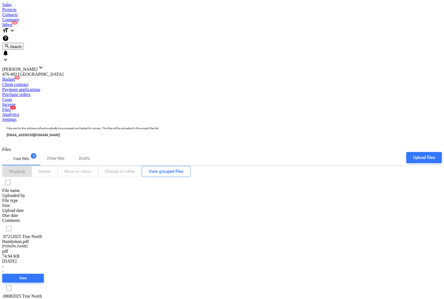
click at [16, 283] on div at bounding box center [8, 283] width 13 height 0
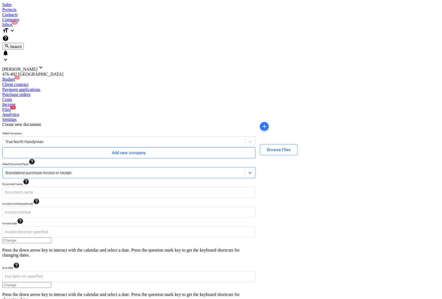
type input "07212025 True North Handyman.pdf"
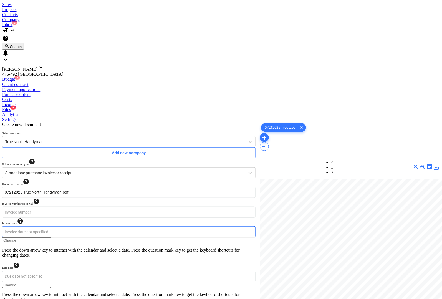
click at [89, 117] on body "Sales Projects Contacts Company Inbox 3 format_size keyboard_arrow_down help se…" at bounding box center [221, 297] width 438 height 591
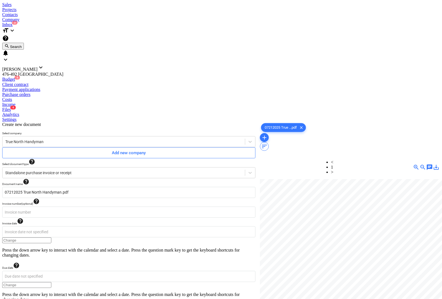
type input "[DATE]"
click at [185, 117] on body "Sales Projects Contacts Company Inbox 3 format_size keyboard_arrow_down help se…" at bounding box center [221, 227] width 438 height 451
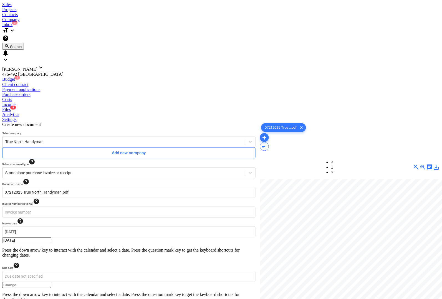
type input "[DATE]"
type input "0.00"
type input "2,200.00"
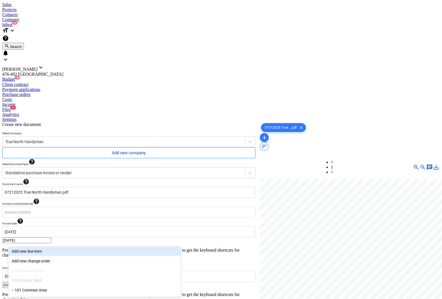
click at [49, 237] on body "Sales Projects Contacts Company Inbox 3 format_size keyboard_arrow_down help se…" at bounding box center [221, 237] width 438 height 471
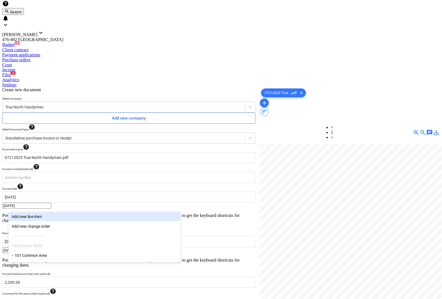
scroll to position [56, 0]
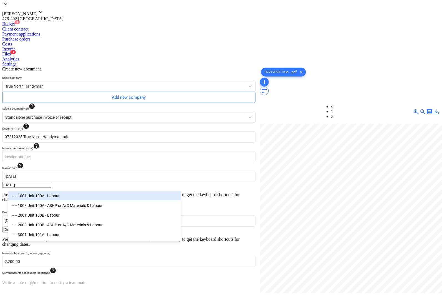
type input "labou"
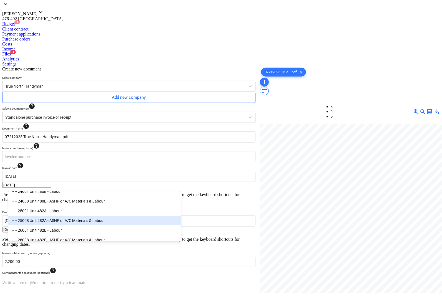
scroll to position [486, 0]
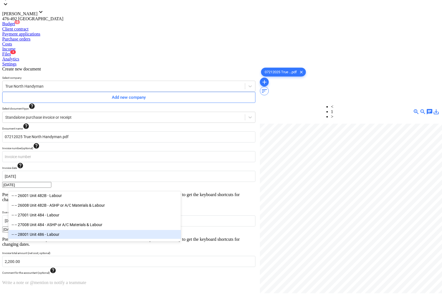
click at [59, 237] on div "-- -- 28001 Unit 486 - Labour" at bounding box center [94, 235] width 173 height 9
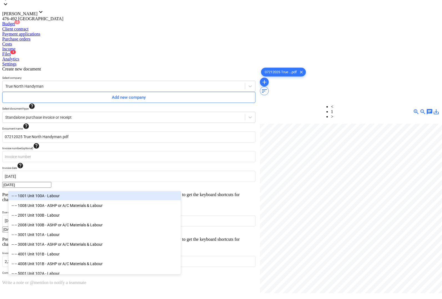
type input "labou"
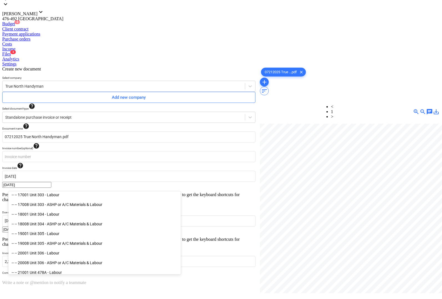
scroll to position [312, 0]
click at [57, 255] on div "-- -- 20001 Unit 306 - Labour" at bounding box center [94, 253] width 173 height 9
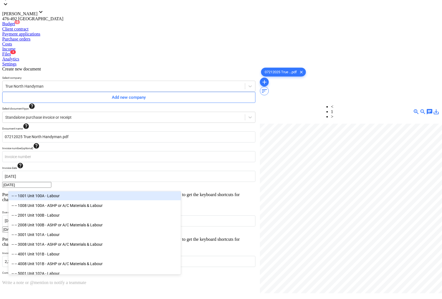
type input "labou"
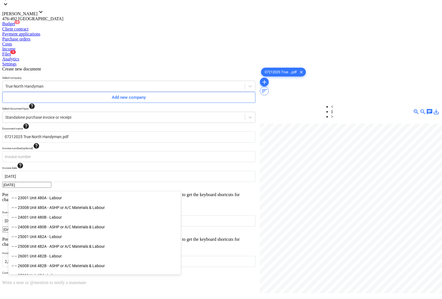
scroll to position [417, 0]
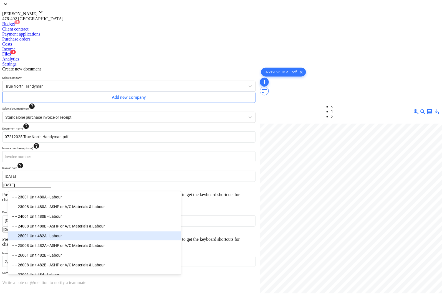
click at [63, 240] on div "-- -- 25001 Unit 482A - Labour" at bounding box center [94, 236] width 173 height 9
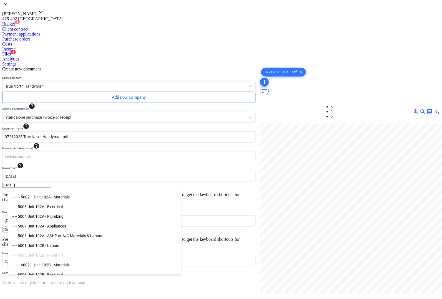
type input "lab"
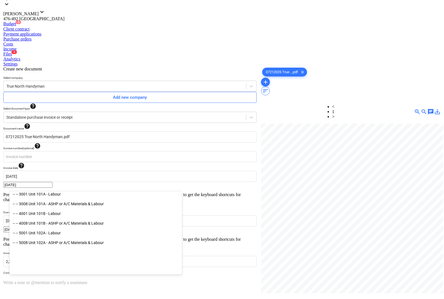
scroll to position [0, 0]
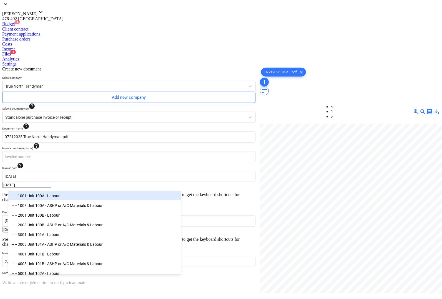
click at [47, 197] on div "-- -- 1001 Unit 100A - Labour" at bounding box center [94, 196] width 173 height 9
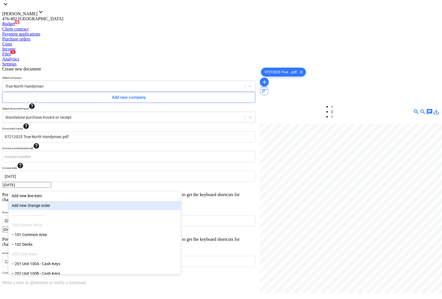
click at [310, 219] on div at bounding box center [350, 209] width 180 height 171
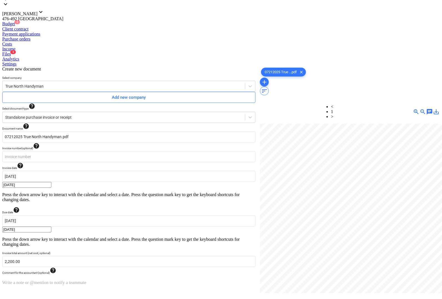
type input "pcs"
type input "1320"
type input "pcs"
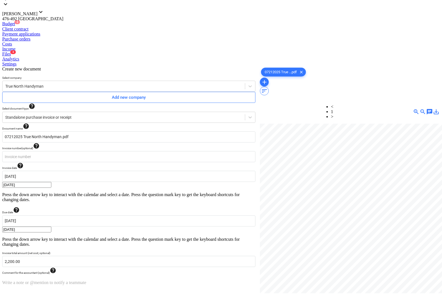
type input "220"
type input "pcs"
type input "220"
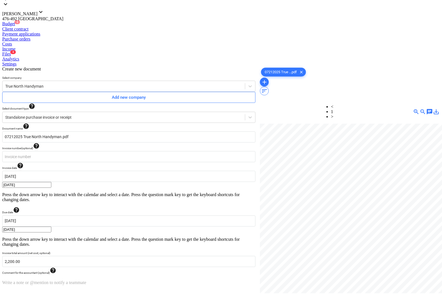
type input "pcs"
type input "440"
click at [324, 220] on div at bounding box center [350, 209] width 180 height 171
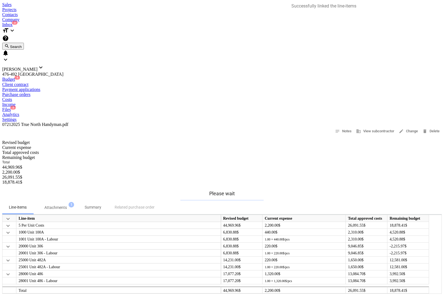
click at [244, 107] on div "Files 3" at bounding box center [222, 109] width 440 height 5
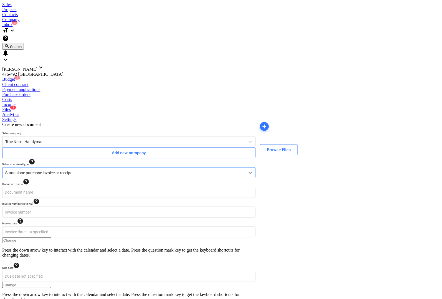
type input "07282025 True North Handyman.pdf"
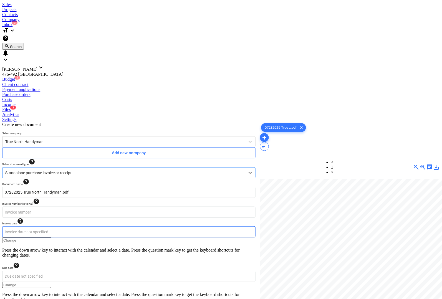
click at [33, 116] on body "Sales Projects Contacts Company Inbox 3 format_size keyboard_arrow_down help se…" at bounding box center [221, 227] width 438 height 451
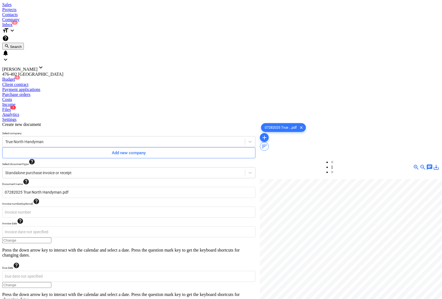
type input "[DATE]"
click at [193, 115] on body "Sales Projects Contacts Company Inbox 3 format_size keyboard_arrow_down help se…" at bounding box center [221, 297] width 438 height 591
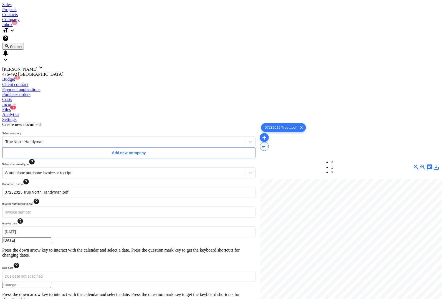
type input "[DATE]"
type input "0.00"
type input "2,200.00"
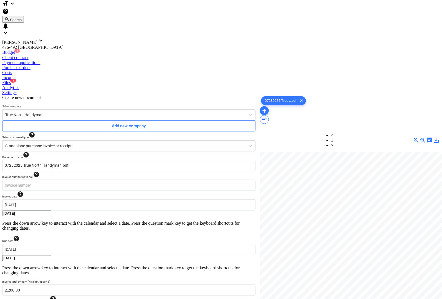
click at [49, 237] on body "Sales Projects Contacts Company Inbox 3 format_size keyboard_arrow_down help se…" at bounding box center [221, 210] width 438 height 471
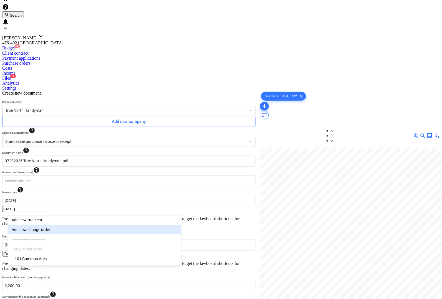
scroll to position [35, 0]
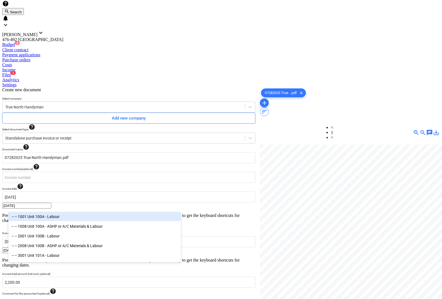
type input "labou"
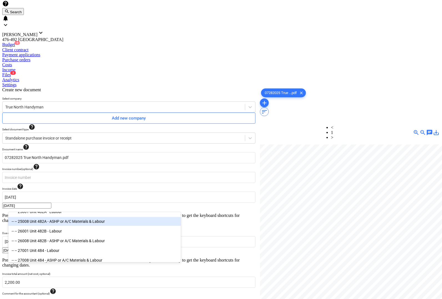
scroll to position [486, 0]
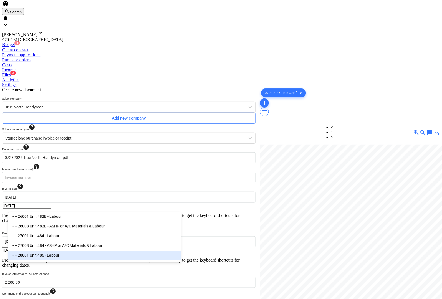
click at [60, 256] on div "-- -- 28001 Unit 486 - Labour" at bounding box center [94, 255] width 173 height 9
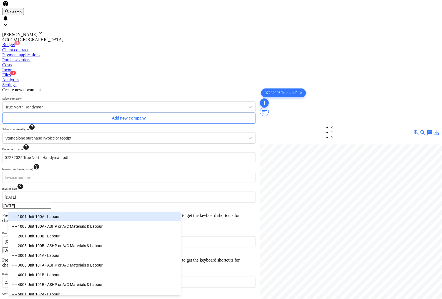
type input "labou"
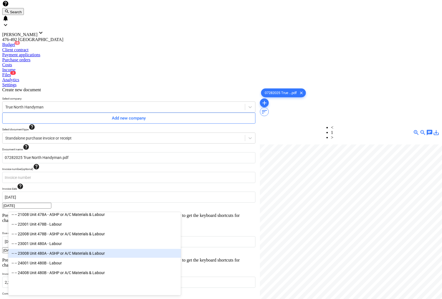
scroll to position [347, 0]
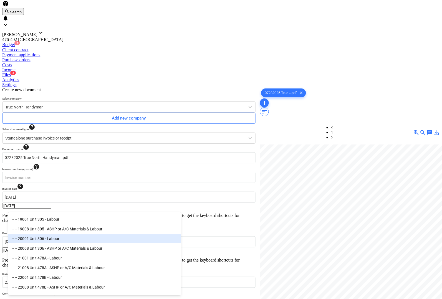
click at [63, 242] on div "-- -- 20001 Unit 306 - Labour" at bounding box center [94, 239] width 173 height 9
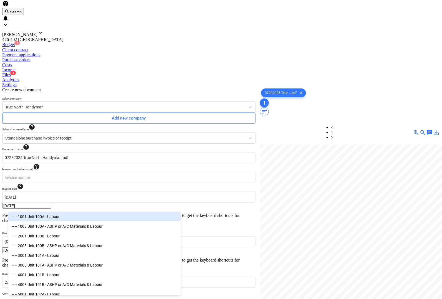
type input "labou"
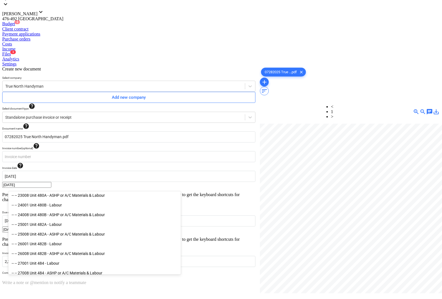
scroll to position [451, 0]
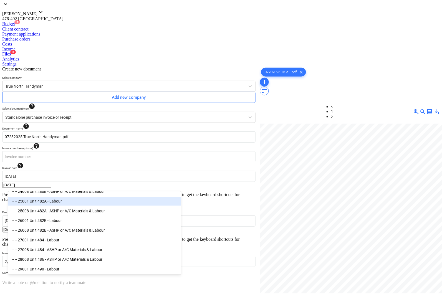
click at [53, 203] on div "-- -- 25001 Unit 482A - Labour" at bounding box center [94, 201] width 173 height 9
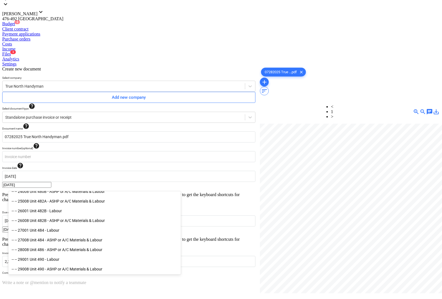
type input "labou"
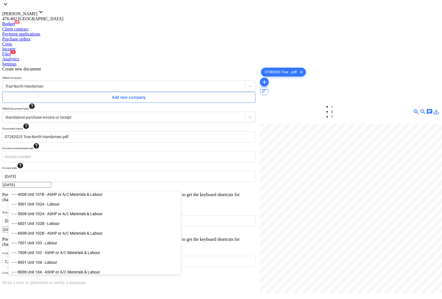
scroll to position [0, 0]
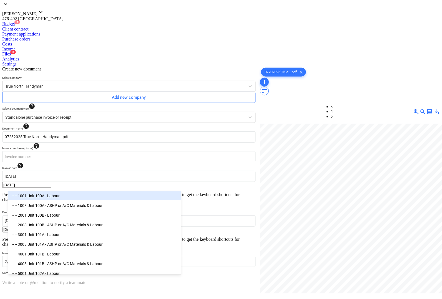
click at [31, 198] on div "-- -- 1001 Unit 100A - Labour" at bounding box center [94, 196] width 173 height 9
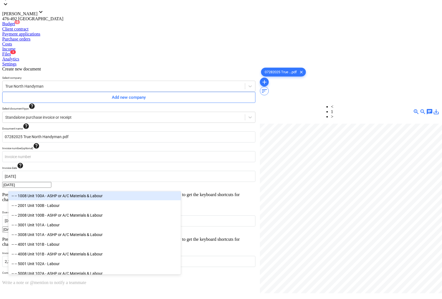
type input "labou"
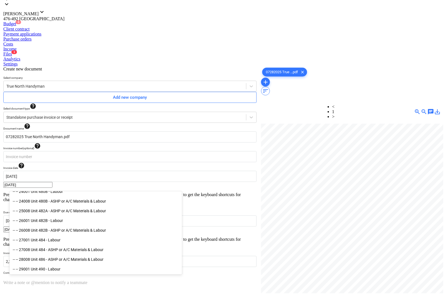
scroll to position [451, 0]
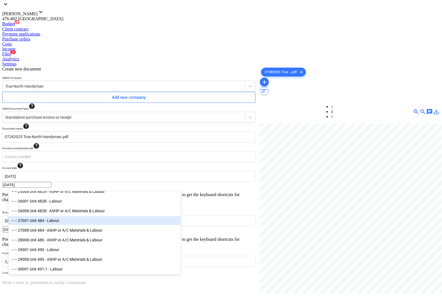
click at [60, 224] on div "-- -- 27001 Unit 484 - Labour" at bounding box center [94, 221] width 173 height 9
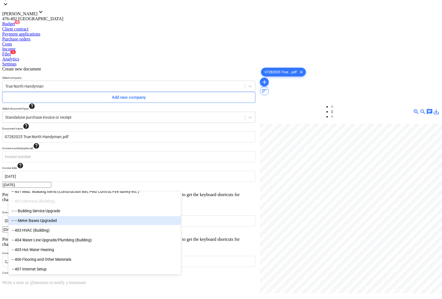
click at [292, 226] on div at bounding box center [350, 209] width 180 height 171
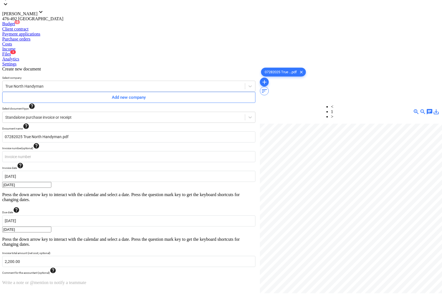
type input "pcs"
type input "110"
type input "pcs"
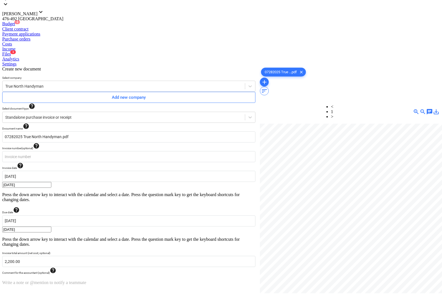
type input "220"
type input "pcs"
type input "440"
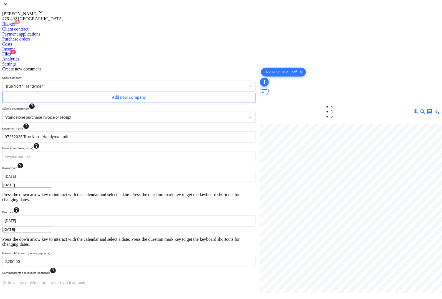
type input "pcs"
type input "770"
type input "pcs"
type input "660"
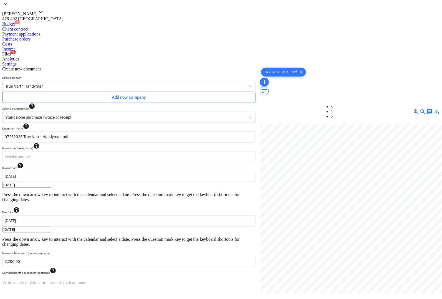
click at [324, 225] on div at bounding box center [350, 209] width 180 height 171
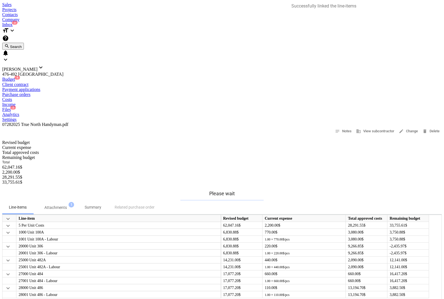
click at [247, 107] on div "Files 2" at bounding box center [222, 109] width 440 height 5
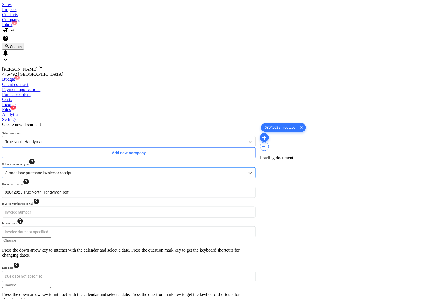
type input "08042025 True North Handyman.pdf"
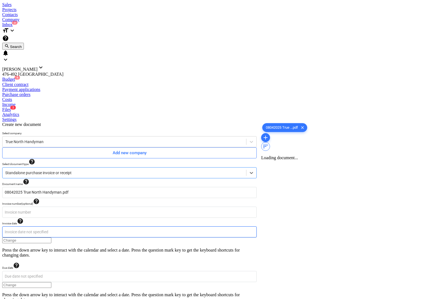
click at [56, 117] on body "Sales Projects Contacts Company Inbox 3 format_size keyboard_arrow_down help se…" at bounding box center [222, 227] width 440 height 451
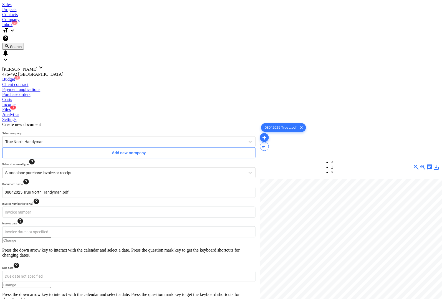
type input "[DATE]"
click at [164, 119] on body "Sales Projects Contacts Company Inbox 3 format_size keyboard_arrow_down help se…" at bounding box center [221, 227] width 438 height 451
type input "[DATE]"
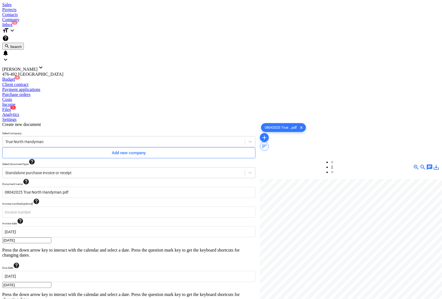
type input "2,200.00"
click at [44, 240] on body "Sales Projects Contacts Company Inbox 3 format_size keyboard_arrow_down help se…" at bounding box center [221, 237] width 438 height 471
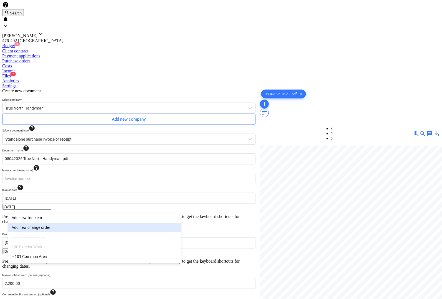
scroll to position [35, 0]
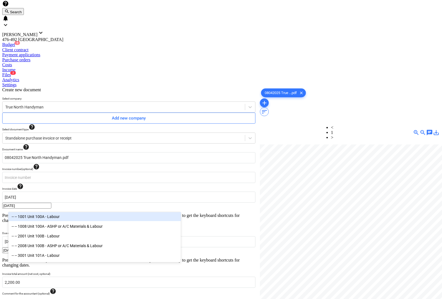
type input "labou"
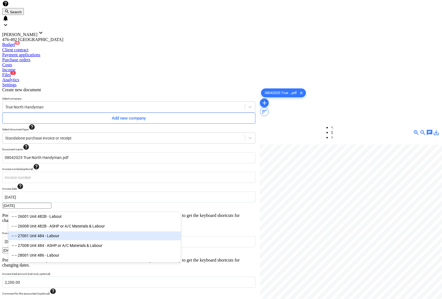
scroll to position [521, 0]
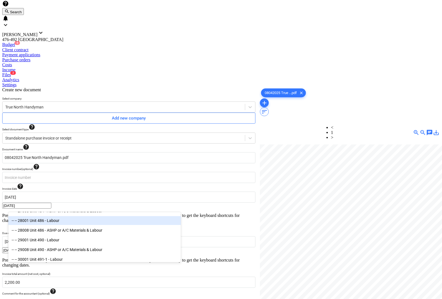
click at [52, 222] on div "-- -- 28001 Unit 486 - Labour" at bounding box center [94, 221] width 173 height 9
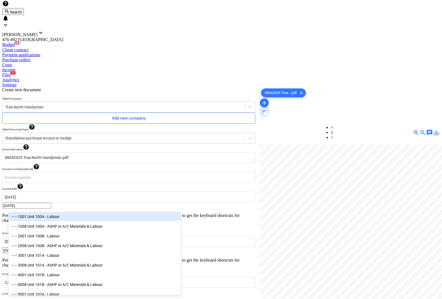
type input "labou"
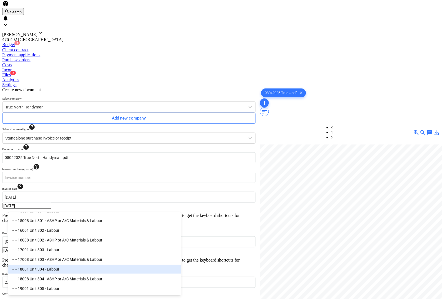
scroll to position [312, 0]
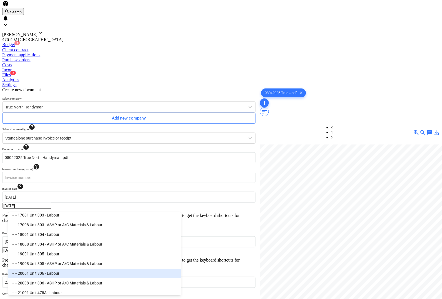
click at [56, 274] on div "-- -- 20001 Unit 306 - Labour" at bounding box center [94, 273] width 173 height 9
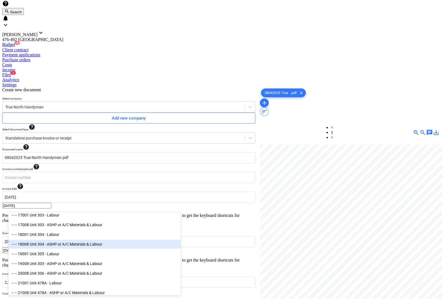
type input "labou"
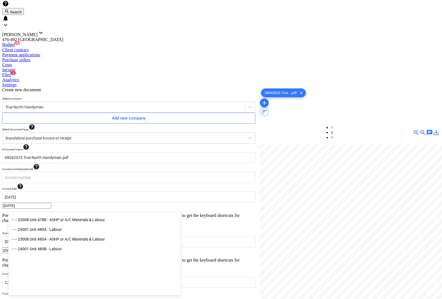
scroll to position [417, 0]
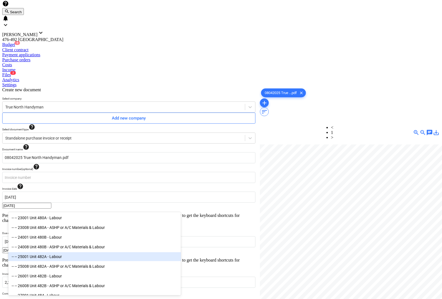
click at [49, 258] on div "-- -- 25001 Unit 482A - Labour" at bounding box center [94, 257] width 173 height 9
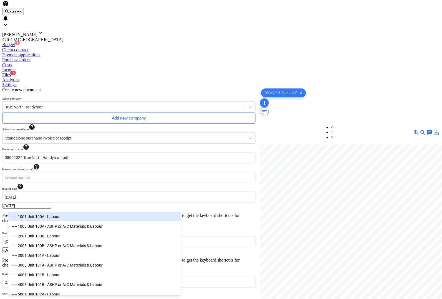
type input "labou"
click at [47, 220] on div "-- -- 1001 Unit 100A - Labour" at bounding box center [94, 216] width 173 height 9
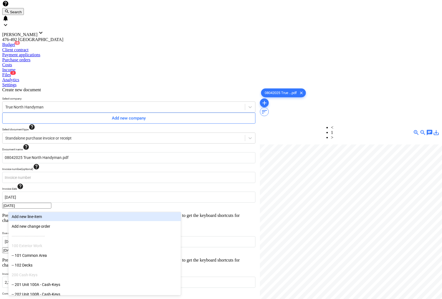
click at [2, 222] on div "Create new document Select company True North Handyman Add new company Select d…" at bounding box center [221, 303] width 438 height 436
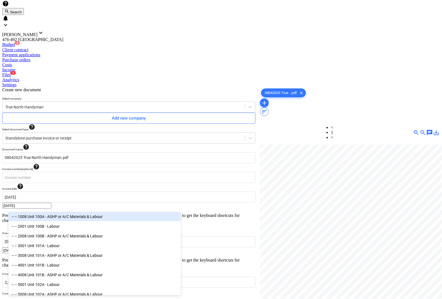
type input "labou"
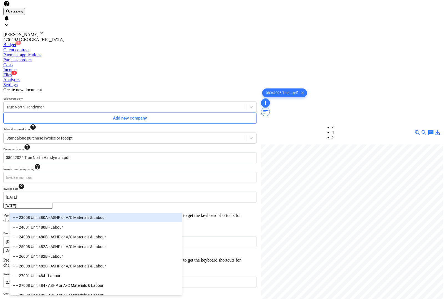
scroll to position [451, 0]
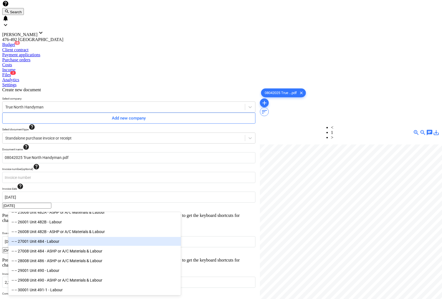
click at [60, 245] on div "-- -- 27001 Unit 484 - Labour" at bounding box center [94, 241] width 173 height 9
click at [313, 238] on div at bounding box center [350, 230] width 180 height 171
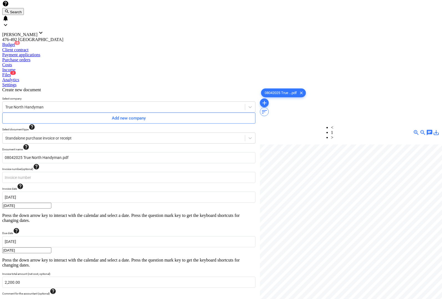
type input "pcs"
type input "110"
type input "pcs"
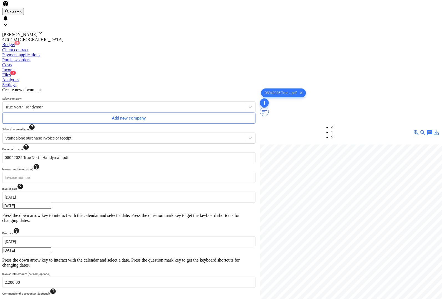
type input "110"
type input "pcs"
type input "330"
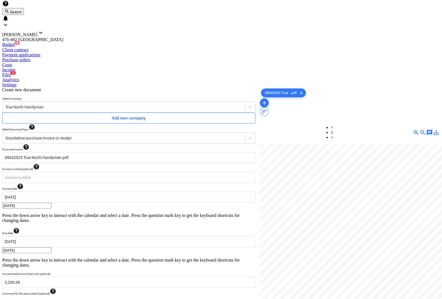
type input "pcs"
type input "880"
type input "pcs"
type input "770"
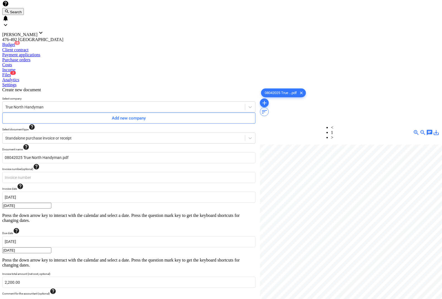
click at [324, 230] on div at bounding box center [350, 230] width 180 height 171
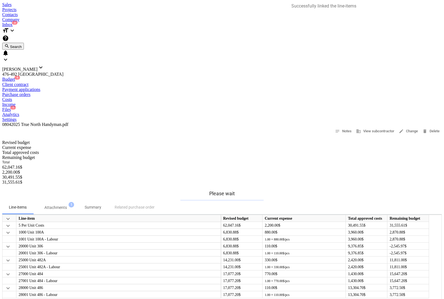
click at [245, 107] on div "Files 1" at bounding box center [222, 109] width 440 height 5
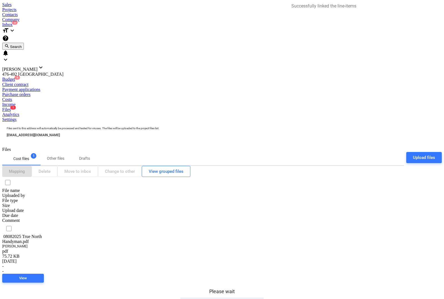
click at [16, 283] on div at bounding box center [8, 283] width 13 height 0
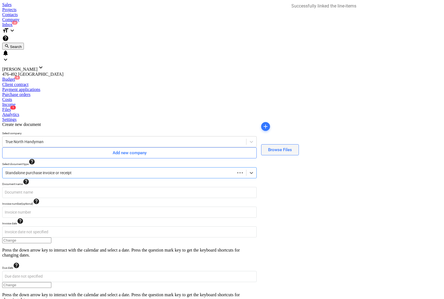
type input "0.00"
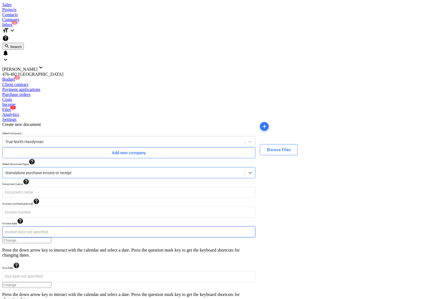
type input "08082025 True North Handyman.pdf"
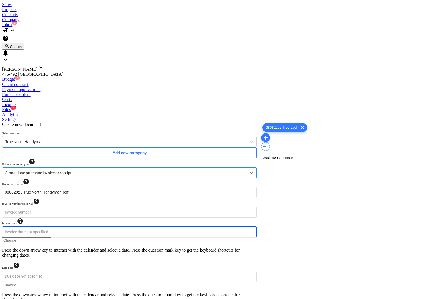
click at [39, 114] on body "Sales Projects Contacts Company Inbox 3 format_size keyboard_arrow_down help se…" at bounding box center [222, 227] width 440 height 451
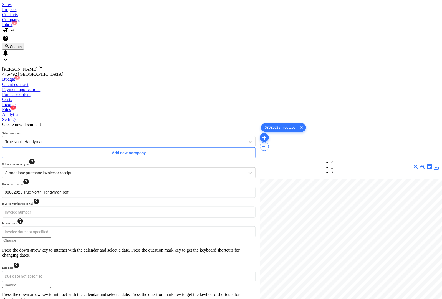
type input "[DATE]"
click at [189, 119] on body "Sales Projects Contacts Company Inbox 3 format_size keyboard_arrow_down help se…" at bounding box center [221, 251] width 438 height 498
type input "[DATE]"
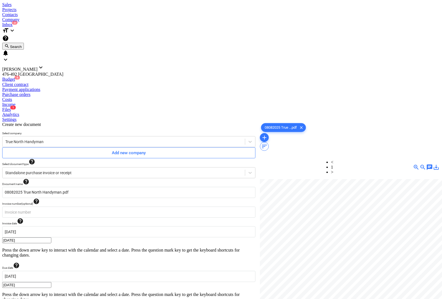
type input "2,200.00"
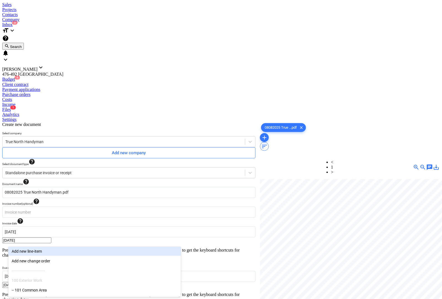
click at [29, 239] on body "Sales Projects Contacts Company Inbox 3 format_size keyboard_arrow_down help se…" at bounding box center [221, 237] width 438 height 471
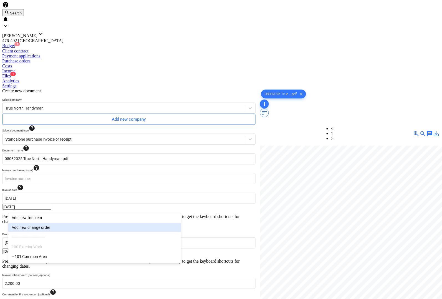
scroll to position [35, 0]
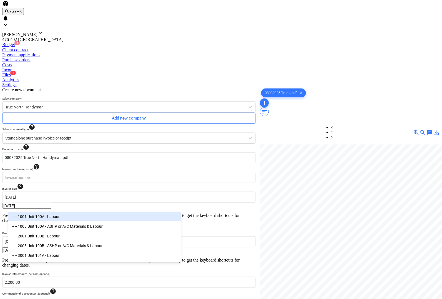
type input "labou"
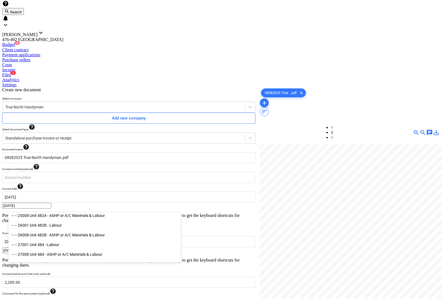
scroll to position [486, 0]
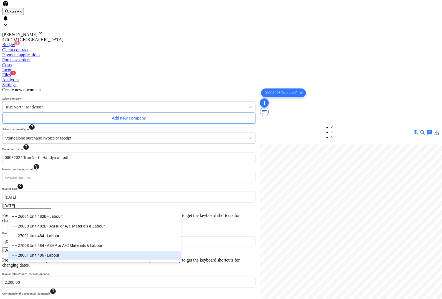
click at [49, 257] on div "-- -- 28001 Unit 486 - Labour" at bounding box center [94, 255] width 173 height 9
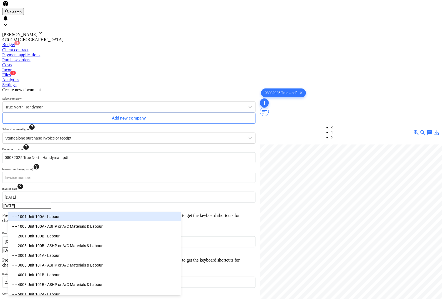
type input "labou"
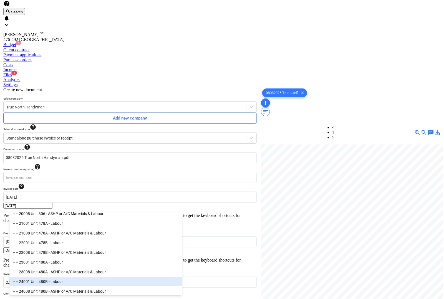
scroll to position [417, 0]
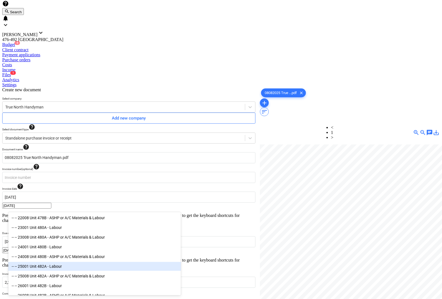
click at [54, 270] on div "-- -- 25001 Unit 482A - Labour" at bounding box center [94, 266] width 173 height 9
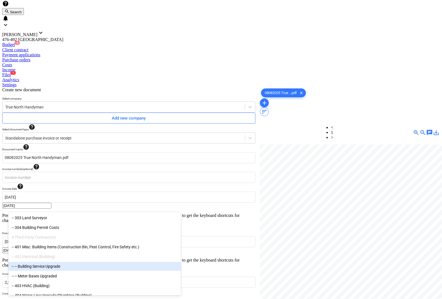
click at [294, 257] on div at bounding box center [350, 230] width 180 height 171
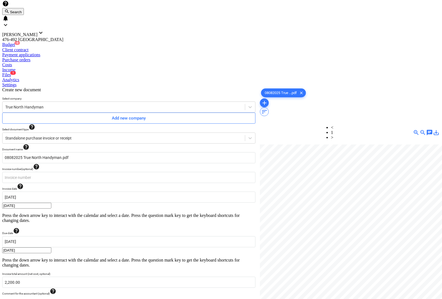
type input "pcs"
type input "330"
type input "pcs"
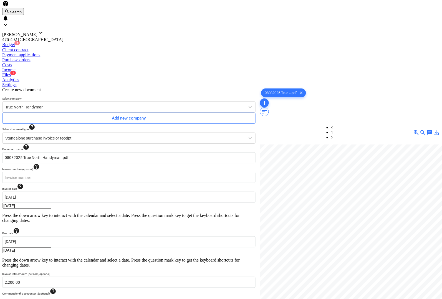
type input "1870"
click at [319, 236] on div at bounding box center [350, 230] width 180 height 171
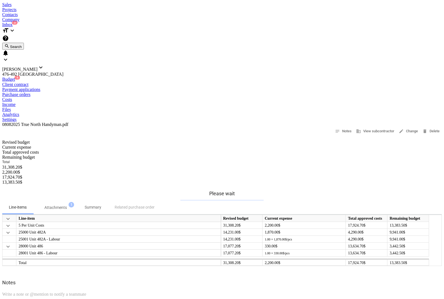
click at [72, 7] on div "Projects" at bounding box center [222, 9] width 440 height 5
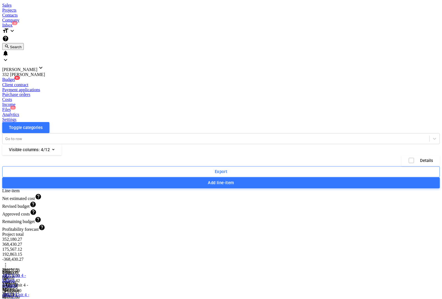
scroll to position [499, 0]
click at [244, 107] on div "Files 1" at bounding box center [222, 109] width 440 height 5
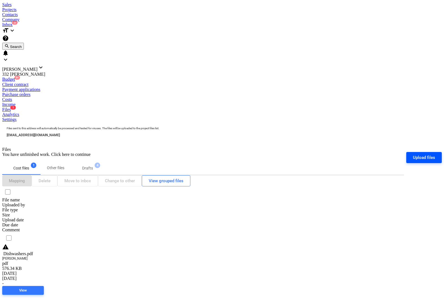
click at [422, 154] on div "Upload files" at bounding box center [424, 157] width 22 height 7
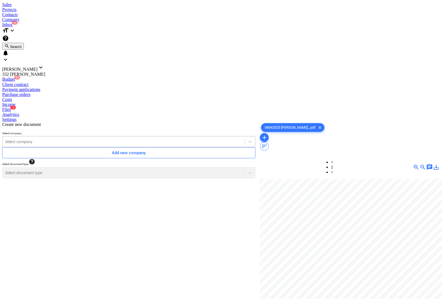
click at [121, 139] on div at bounding box center [123, 142] width 237 height 6
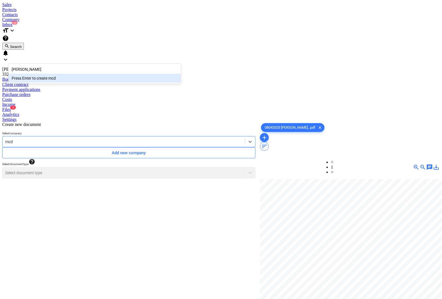
type input "mcd"
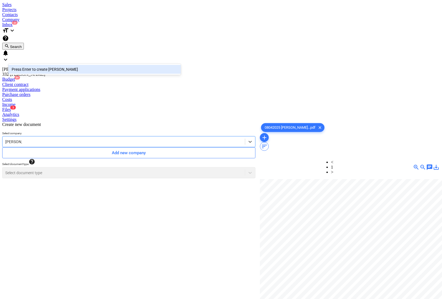
type input "[PERSON_NAME]"
click at [57, 70] on div "Press Enter to create [PERSON_NAME]" at bounding box center [94, 69] width 173 height 9
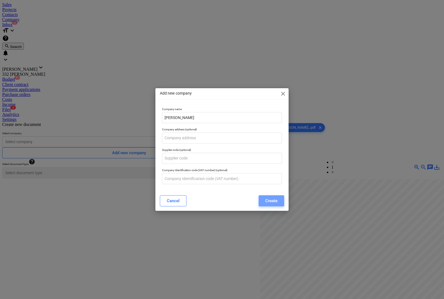
drag, startPoint x: 277, startPoint y: 200, endPoint x: 81, endPoint y: 146, distance: 203.2
click at [276, 200] on div "Create" at bounding box center [272, 200] width 12 height 7
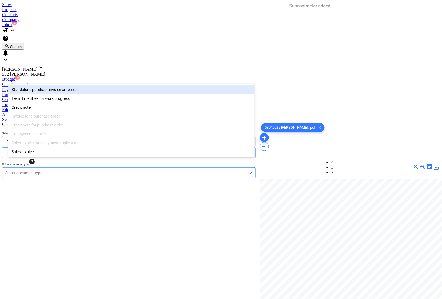
click at [36, 170] on div at bounding box center [123, 173] width 237 height 6
click at [35, 91] on div "Standalone purchase invoice or receipt" at bounding box center [131, 89] width 247 height 9
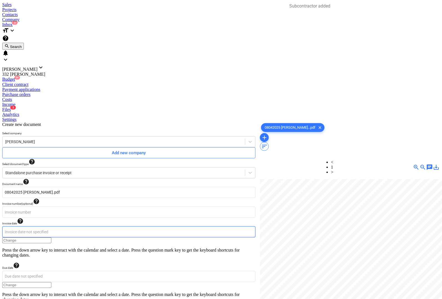
click at [55, 117] on body "Sales Projects Contacts Company Inbox 3 format_size keyboard_arrow_down help se…" at bounding box center [221, 251] width 438 height 498
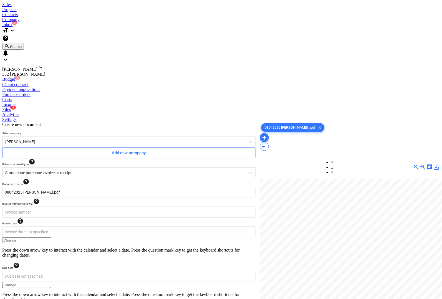
type input "[DATE]"
click at [172, 119] on body "Sales Projects Contacts Company Inbox 3 format_size keyboard_arrow_down help se…" at bounding box center [221, 227] width 438 height 451
type input "[DATE]"
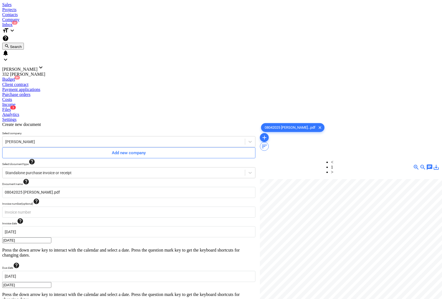
type input "4,739.67"
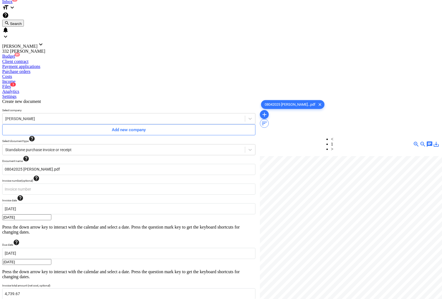
click at [60, 239] on body "Sales Projects Contacts Company Inbox 3 format_size keyboard_arrow_down help se…" at bounding box center [221, 214] width 438 height 471
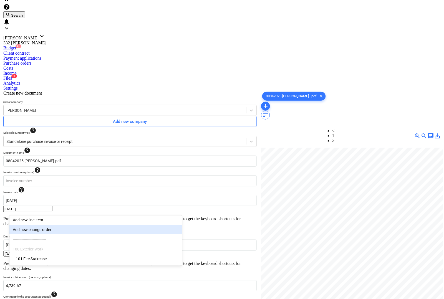
scroll to position [35, 0]
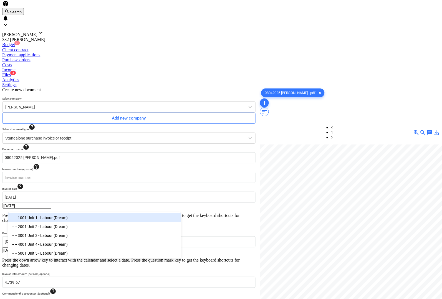
type input "labou"
click at [67, 219] on div "-- -- 1001 Unit 1 - Labour (Dream)" at bounding box center [94, 218] width 173 height 9
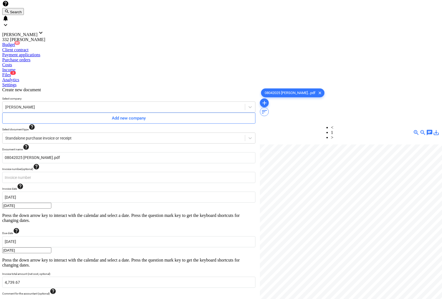
click at [267, 263] on div at bounding box center [350, 230] width 180 height 171
type input "pcs"
type input "4739.67"
click at [299, 237] on div at bounding box center [350, 230] width 180 height 171
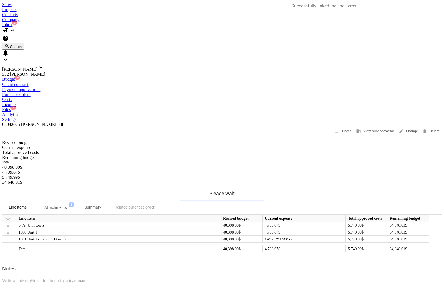
click at [244, 107] on div "Files 2" at bounding box center [222, 109] width 440 height 5
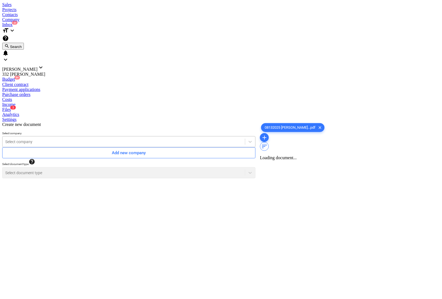
click at [69, 139] on div at bounding box center [123, 142] width 237 height 6
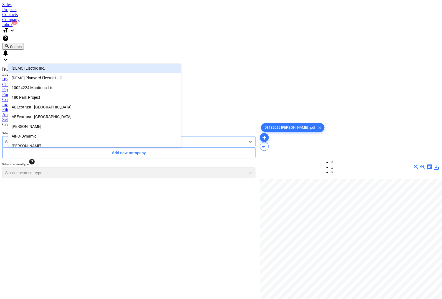
type input "mc"
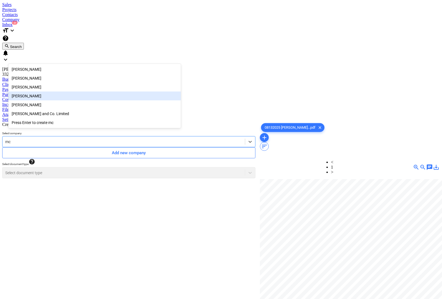
click at [26, 99] on div "[PERSON_NAME]" at bounding box center [94, 96] width 173 height 9
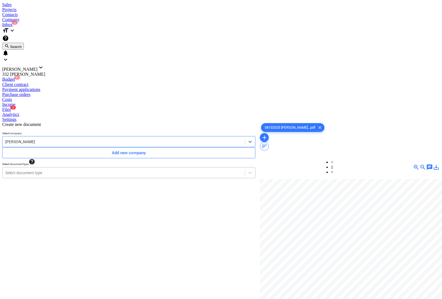
click at [68, 170] on div at bounding box center [123, 173] width 237 height 6
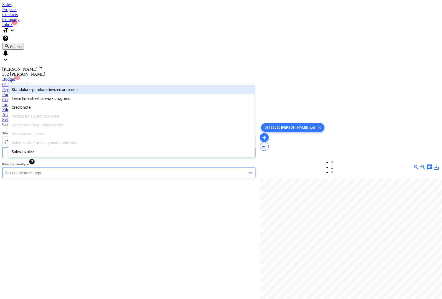
click at [59, 88] on div "Standalone purchase invoice or receipt" at bounding box center [131, 89] width 247 height 9
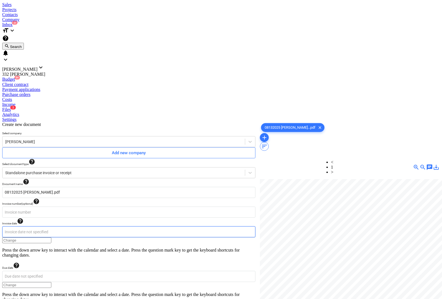
click at [44, 118] on body "Sales Projects Contacts Company Inbox 3 format_size keyboard_arrow_down help se…" at bounding box center [221, 251] width 438 height 498
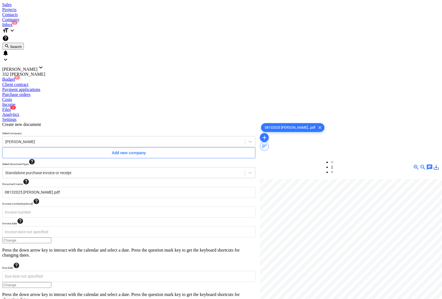
type input "[DATE]"
click at [174, 116] on body "Sales Projects Contacts Company Inbox 3 format_size keyboard_arrow_down help se…" at bounding box center [221, 251] width 438 height 498
type input "[DATE]"
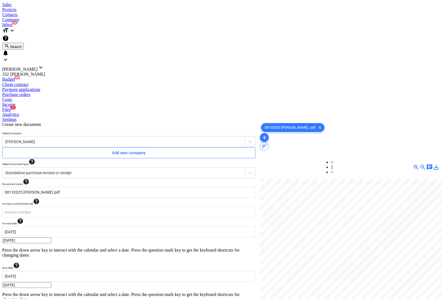
type input "4,520.00"
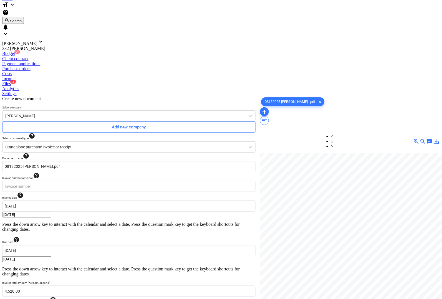
click at [77, 238] on body "Sales Projects Contacts Company Inbox 3 format_size keyboard_arrow_down help se…" at bounding box center [221, 211] width 438 height 471
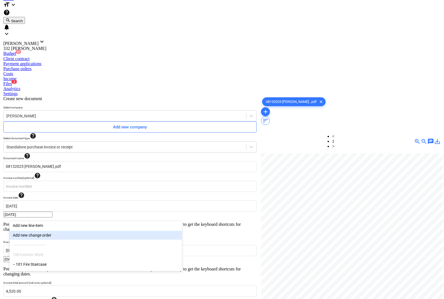
scroll to position [35, 0]
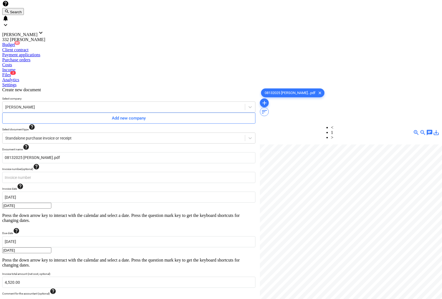
click at [307, 241] on div at bounding box center [350, 230] width 180 height 171
click at [271, 254] on div at bounding box center [350, 230] width 180 height 171
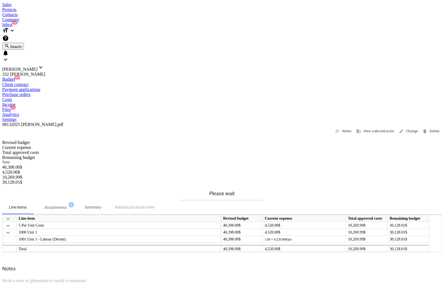
click at [74, 7] on div "Projects" at bounding box center [222, 9] width 440 height 5
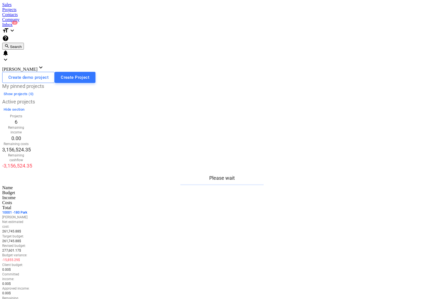
click at [30, 211] on p "1 0001 - 180 Park" at bounding box center [16, 213] width 28 height 5
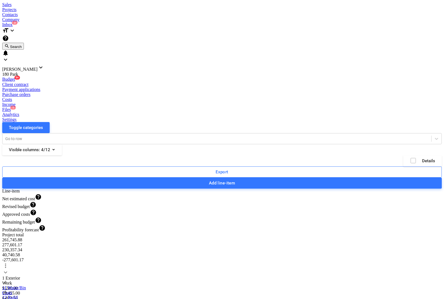
click at [247, 107] on div "Files 1" at bounding box center [222, 109] width 440 height 5
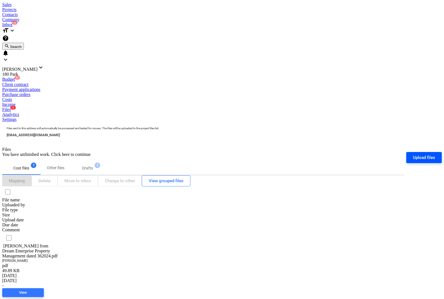
click at [420, 154] on div "Upload files" at bounding box center [424, 157] width 22 height 7
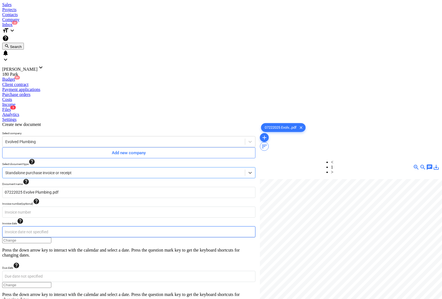
click at [35, 117] on body "Sales Projects Contacts Company Inbox 3 format_size keyboard_arrow_down help se…" at bounding box center [221, 227] width 438 height 451
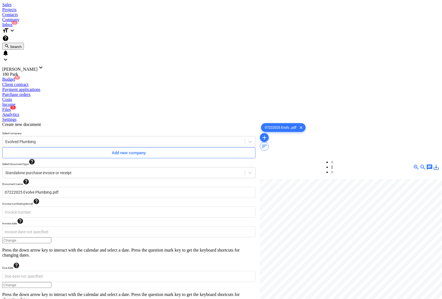
click at [190, 116] on body "Sales Projects Contacts Company Inbox 3 format_size keyboard_arrow_down help se…" at bounding box center [221, 227] width 438 height 451
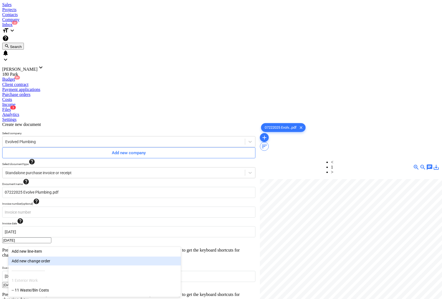
click at [62, 239] on body "Sales Projects Contacts Company Inbox 3 format_size keyboard_arrow_down help se…" at bounding box center [221, 237] width 438 height 471
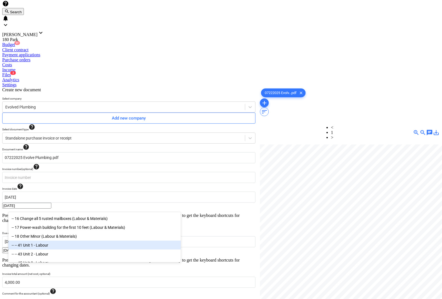
scroll to position [63, 0]
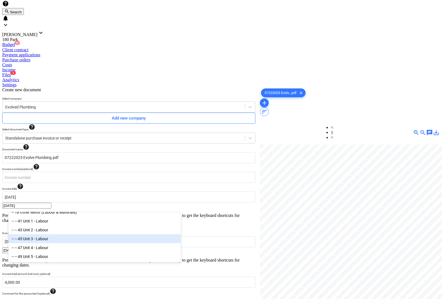
click at [56, 238] on div "-- -- 45 Unit 3 - Labour" at bounding box center [94, 239] width 173 height 9
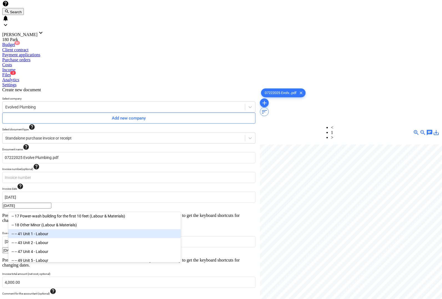
scroll to position [54, 0]
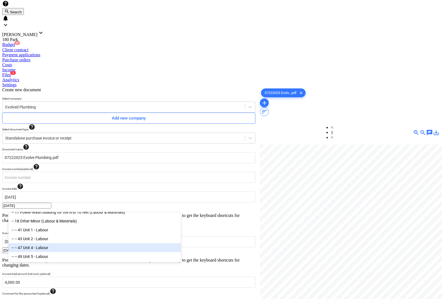
click at [53, 246] on div "-- -- 47 Unit 4 - Labour" at bounding box center [94, 248] width 173 height 9
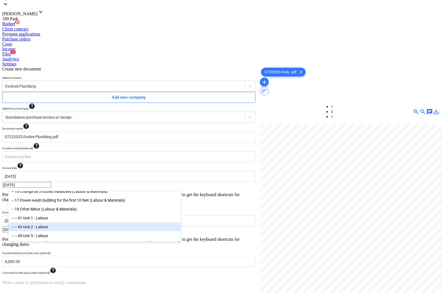
scroll to position [45, 0]
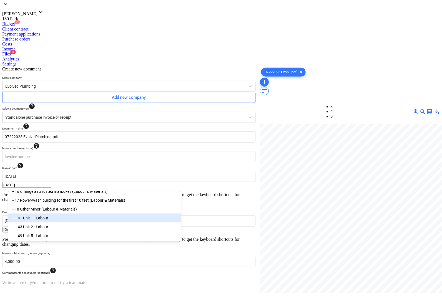
click at [50, 219] on div "-- -- 41 Unit 1 - Labour" at bounding box center [94, 218] width 173 height 9
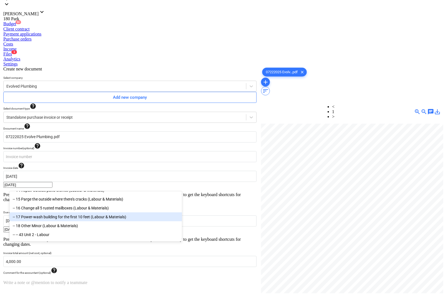
scroll to position [35, 0]
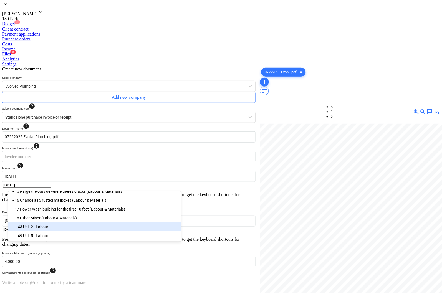
click at [44, 228] on div "-- -- 43 Unit 2 - Labour" at bounding box center [94, 227] width 173 height 9
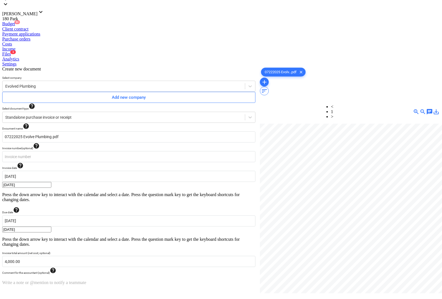
click at [86, 276] on div "Create new document Select company Evolved Plumbing Add new company Select docu…" at bounding box center [129, 282] width 258 height 436
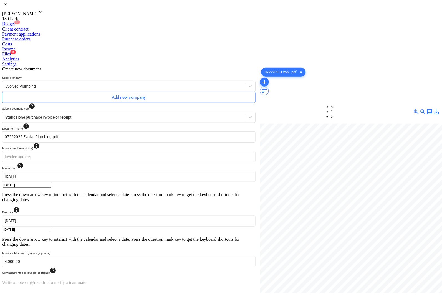
click at [306, 227] on div at bounding box center [350, 209] width 180 height 171
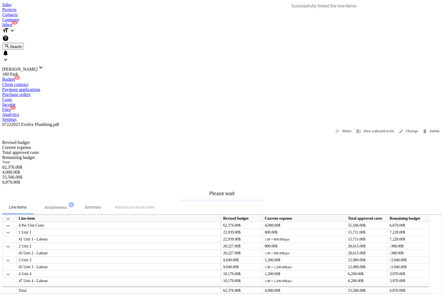
click at [246, 107] on div "Files 2" at bounding box center [222, 109] width 440 height 5
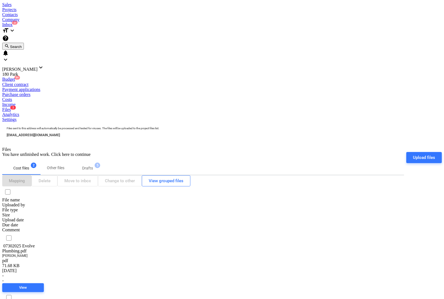
click at [16, 292] on div at bounding box center [8, 292] width 13 height 0
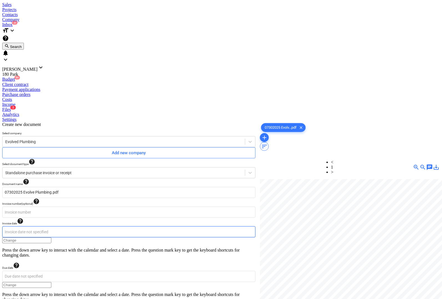
click at [31, 119] on body "Sales Projects Contacts Company Inbox 3 format_size keyboard_arrow_down help se…" at bounding box center [221, 251] width 438 height 498
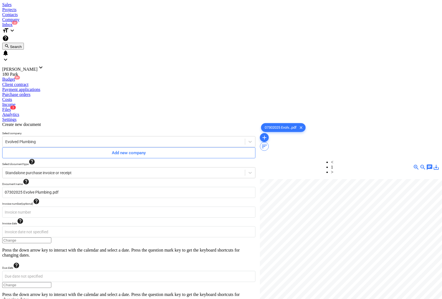
drag, startPoint x: 146, startPoint y: 116, endPoint x: 152, endPoint y: 127, distance: 12.1
click at [191, 115] on body "Sales Projects Contacts Company Inbox 3 format_size keyboard_arrow_down help se…" at bounding box center [221, 227] width 438 height 451
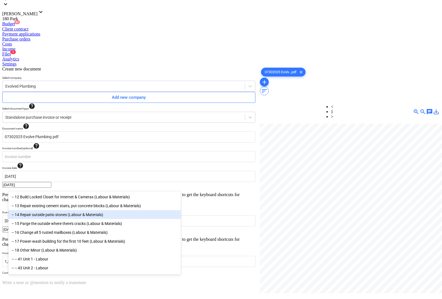
scroll to position [31, 0]
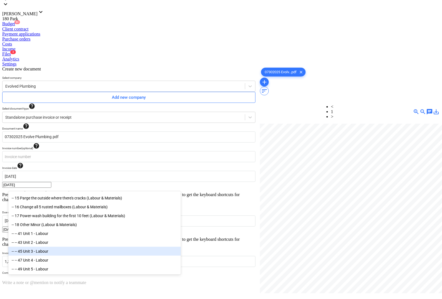
click at [42, 250] on div "-- -- 45 Unit 3 - Labour" at bounding box center [94, 251] width 173 height 9
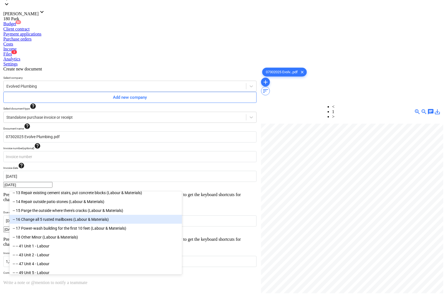
scroll to position [21, 0]
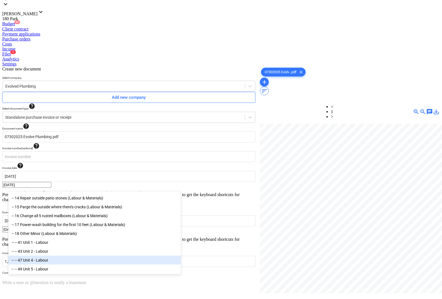
click at [36, 260] on div "-- -- 47 Unit 4 - Labour" at bounding box center [94, 260] width 173 height 9
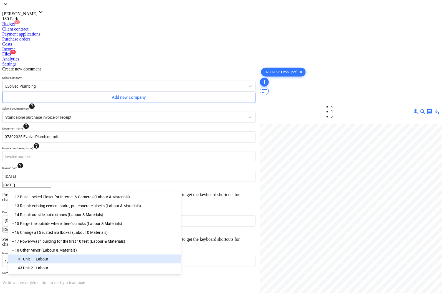
click at [39, 261] on div "-- -- 41 Unit 1 - Labour" at bounding box center [94, 259] width 173 height 9
click at [28, 262] on div "-- -- 43 Unit 2 - Labour" at bounding box center [94, 259] width 173 height 9
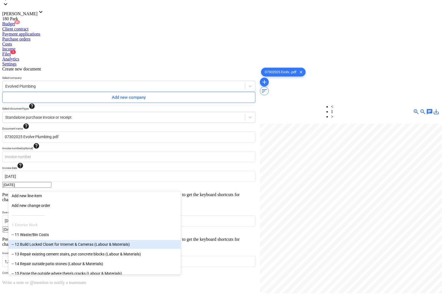
click at [321, 212] on div at bounding box center [350, 209] width 180 height 171
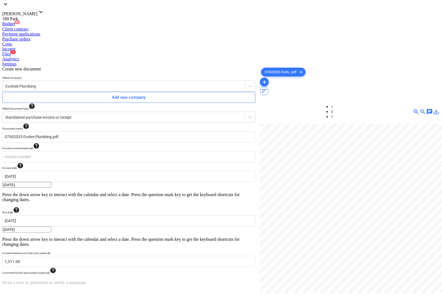
click at [349, 224] on div at bounding box center [350, 209] width 180 height 171
